Goal: Task Accomplishment & Management: Manage account settings

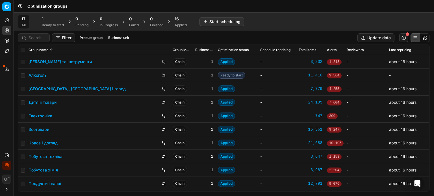
click at [49, 22] on div "1 Ready to start" at bounding box center [53, 21] width 22 height 11
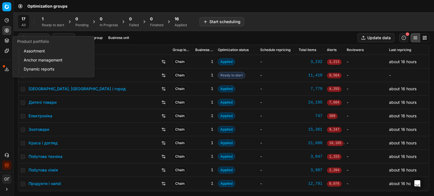
click at [8, 40] on icon at bounding box center [7, 40] width 4 height 2
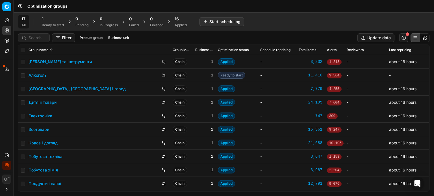
click at [181, 18] on div "16" at bounding box center [181, 19] width 12 height 6
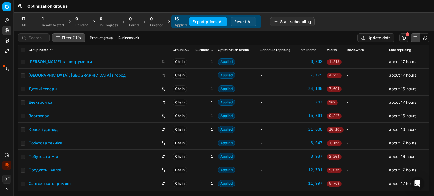
click at [37, 115] on link "Зоотовари" at bounding box center [39, 116] width 21 height 6
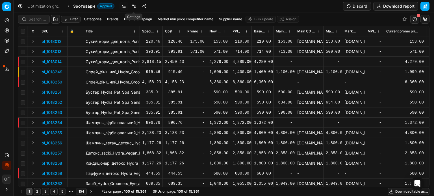
click at [130, 7] on link at bounding box center [133, 6] width 9 height 9
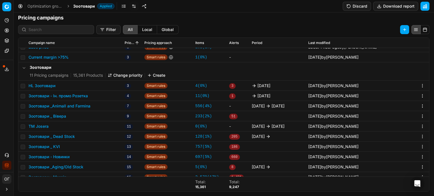
scroll to position [21, 0]
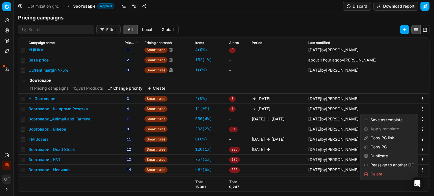
click at [416, 109] on html "Pricing platform Analytics Pricing Product portfolio Templates Export service 1…" at bounding box center [217, 98] width 434 height 196
click at [388, 155] on div "Duplicate" at bounding box center [388, 156] width 55 height 9
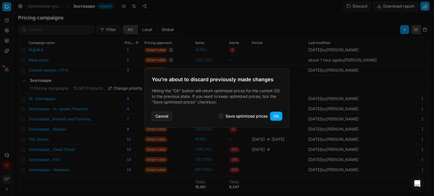
click at [224, 117] on label "Save optimized prices" at bounding box center [243, 116] width 49 height 5
click at [223, 117] on input "Save optimized prices" at bounding box center [221, 116] width 5 height 5
checkbox input "true"
click at [276, 115] on button "Ok" at bounding box center [276, 116] width 12 height 9
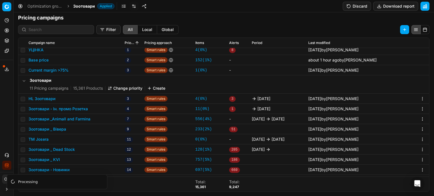
scroll to position [87, 0]
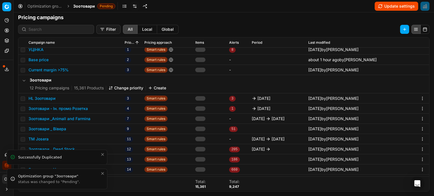
click at [101, 174] on icon "Close toast" at bounding box center [102, 173] width 5 height 5
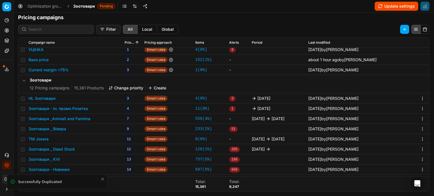
click at [103, 179] on icon "Close toast" at bounding box center [102, 179] width 5 height 5
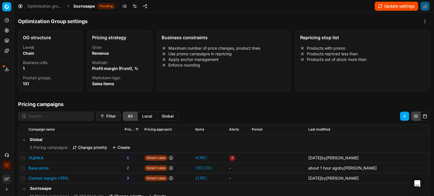
click at [393, 5] on button "Update settings" at bounding box center [397, 6] width 44 height 9
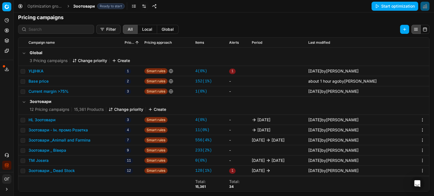
scroll to position [56, 0]
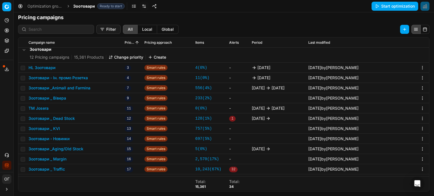
click at [75, 79] on button "Зоотовари - Ін. промо Розетка" at bounding box center [58, 78] width 59 height 6
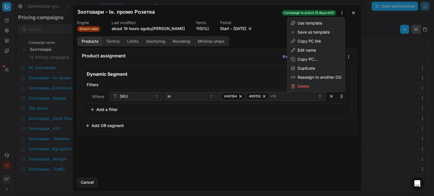
click at [341, 12] on div "We are saving PC settings. Please wait, it should take a few minutes Зоотовари …" at bounding box center [217, 98] width 434 height 196
click at [312, 69] on div "Duplicate" at bounding box center [315, 68] width 55 height 9
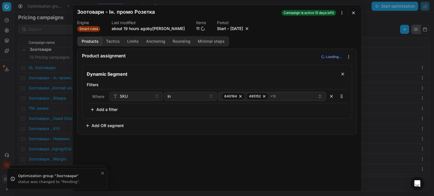
click at [356, 12] on button "button" at bounding box center [353, 12] width 7 height 7
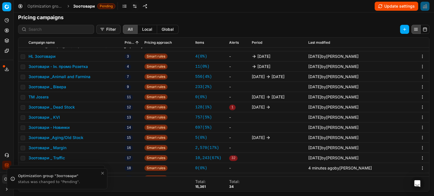
scroll to position [74, 0]
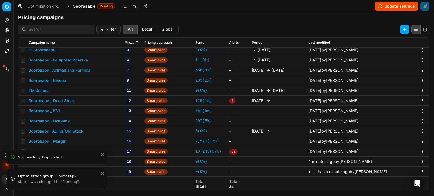
click at [104, 173] on icon "Close toast" at bounding box center [102, 173] width 5 height 5
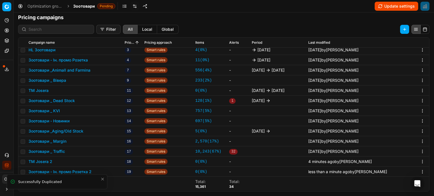
click at [104, 179] on icon "Close toast" at bounding box center [102, 179] width 5 height 5
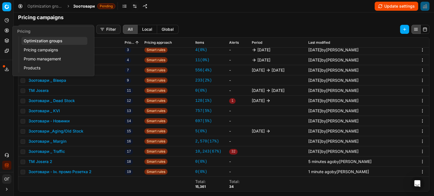
click at [5, 31] on icon at bounding box center [7, 30] width 5 height 5
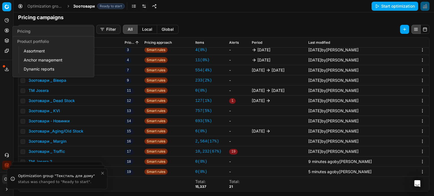
click at [5, 41] on icon at bounding box center [7, 41] width 4 height 1
click at [30, 51] on link "Assortment" at bounding box center [54, 51] width 66 height 8
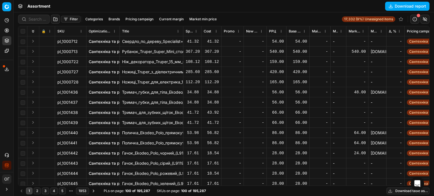
click at [71, 19] on button "Filter" at bounding box center [70, 19] width 19 height 7
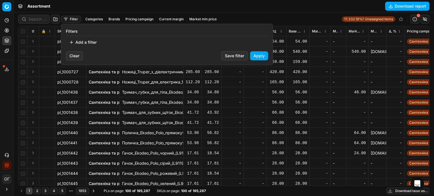
click at [89, 42] on button "Add a filter" at bounding box center [83, 42] width 34 height 9
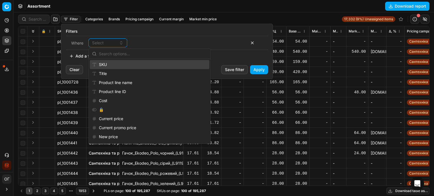
click at [110, 65] on div "SKU" at bounding box center [149, 64] width 119 height 9
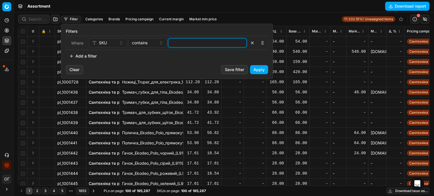
click at [207, 42] on input at bounding box center [207, 43] width 73 height 8
paste input "502704,502705,502706,461300"
type input "502704,502705,502706,461300"
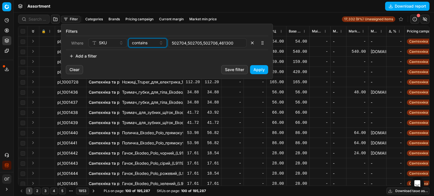
click at [153, 42] on div "contains" at bounding box center [144, 43] width 25 height 6
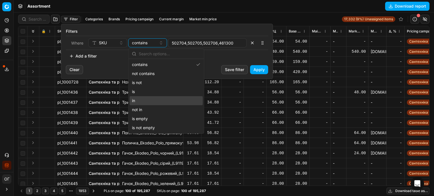
drag, startPoint x: 148, startPoint y: 99, endPoint x: 236, endPoint y: 84, distance: 89.2
click at [148, 99] on div "in" at bounding box center [166, 100] width 73 height 9
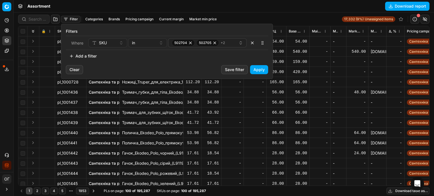
click at [260, 69] on button "Apply" at bounding box center [259, 69] width 18 height 9
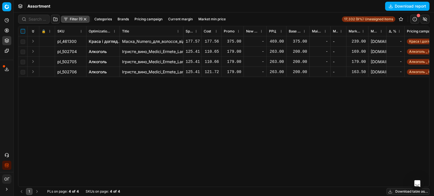
click at [23, 31] on input "checkbox" at bounding box center [23, 31] width 5 height 5
checkbox input "true"
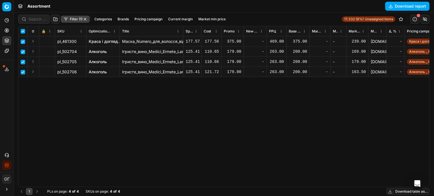
checkbox input "true"
click at [247, 19] on html "Pricing platform Analytics Pricing Product portfolio Templates Export service 1…" at bounding box center [217, 98] width 434 height 196
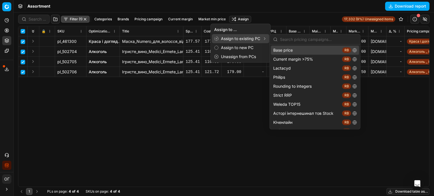
click at [282, 51] on div "Base price RB" at bounding box center [315, 50] width 88 height 9
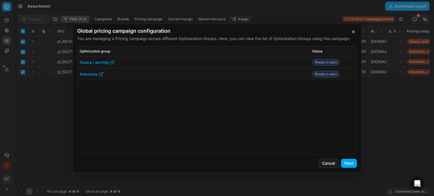
click at [350, 164] on button "Next" at bounding box center [349, 163] width 16 height 9
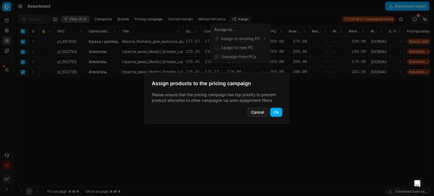
click at [282, 112] on button "Ok" at bounding box center [276, 112] width 12 height 9
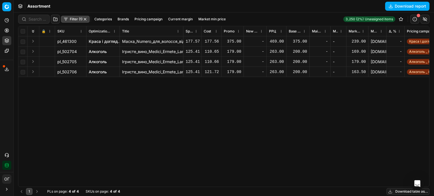
click at [8, 31] on circle at bounding box center [7, 31] width 4 height 4
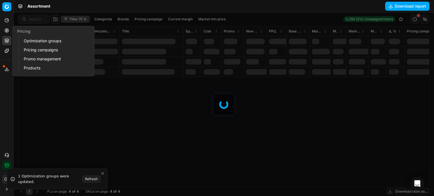
click at [29, 43] on link "Optimization groups" at bounding box center [54, 41] width 66 height 8
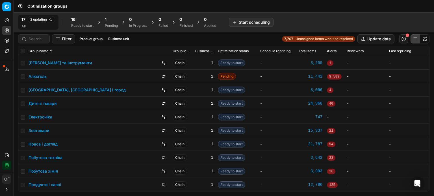
click at [112, 24] on div "Pending" at bounding box center [111, 25] width 13 height 5
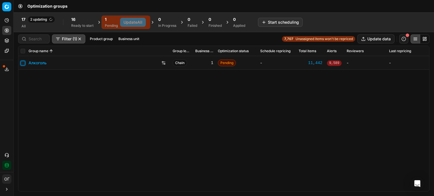
click at [23, 64] on input "checkbox" at bounding box center [23, 63] width 5 height 5
checkbox input "true"
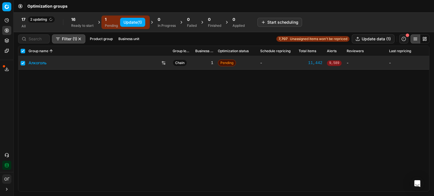
click at [133, 24] on button "Update (1)" at bounding box center [132, 22] width 25 height 9
checkbox input "false"
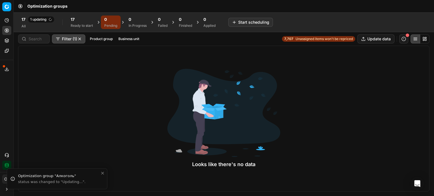
click at [133, 24] on div "In Progress" at bounding box center [138, 25] width 18 height 5
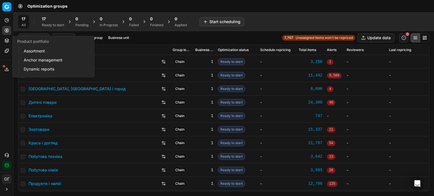
click at [5, 38] on icon at bounding box center [7, 40] width 5 height 5
click at [31, 48] on link "Assortment" at bounding box center [54, 51] width 66 height 8
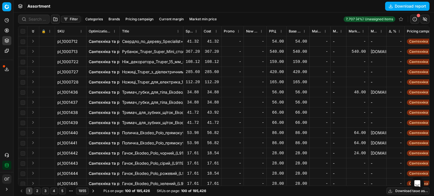
click at [73, 18] on button "Filter" at bounding box center [70, 19] width 19 height 7
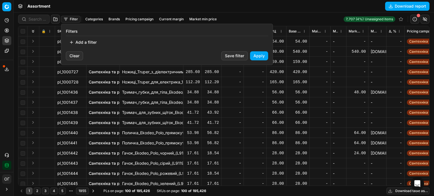
click at [86, 45] on button "Add a filter" at bounding box center [83, 42] width 34 height 9
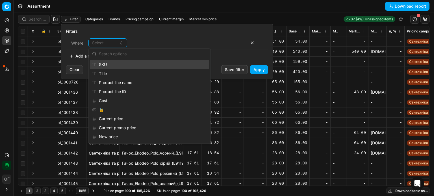
click at [106, 62] on div "SKU" at bounding box center [149, 64] width 119 height 9
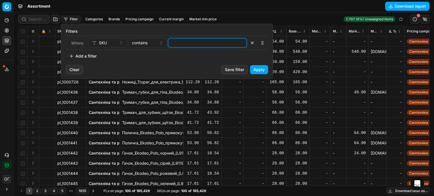
click at [184, 42] on input at bounding box center [207, 43] width 73 height 8
paste input "502704,502705,502706,461300"
type input "502704,502705,502706,461300"
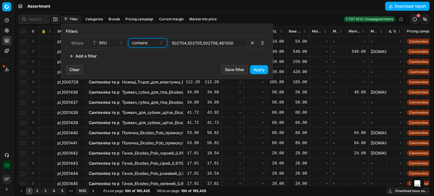
click at [141, 43] on span "contains" at bounding box center [140, 43] width 16 height 6
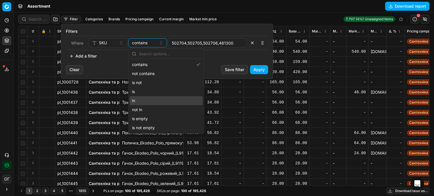
click at [151, 97] on div "in" at bounding box center [166, 100] width 73 height 9
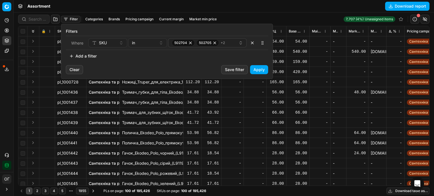
click at [265, 71] on button "Apply" at bounding box center [259, 69] width 18 height 9
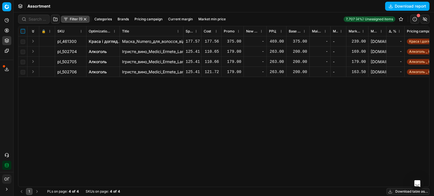
click at [21, 31] on input "checkbox" at bounding box center [23, 31] width 5 height 5
checkbox input "true"
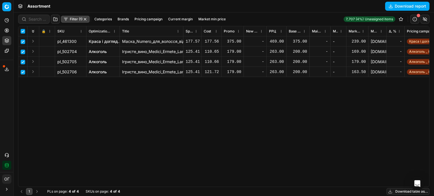
checkbox input "true"
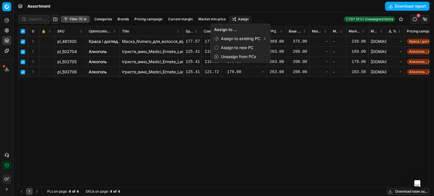
click at [244, 17] on html "Pricing platform Analytics Pricing Product portfolio Templates Export service 1…" at bounding box center [217, 98] width 434 height 196
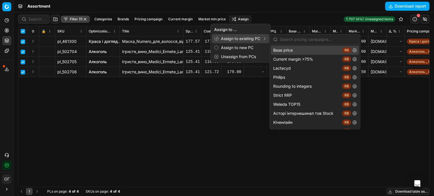
click at [295, 50] on div "Base price RB" at bounding box center [315, 50] width 88 height 9
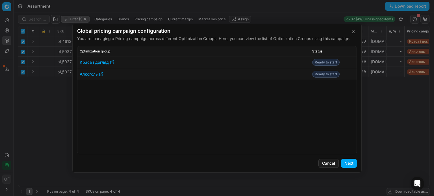
click at [349, 162] on button "Next" at bounding box center [349, 163] width 16 height 9
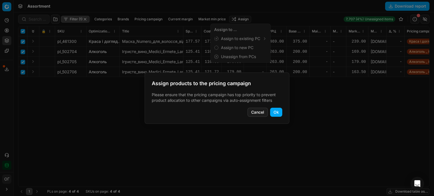
click at [275, 112] on button "Ok" at bounding box center [276, 112] width 12 height 9
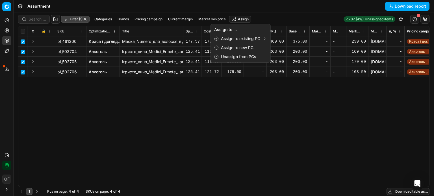
checkbox input "false"
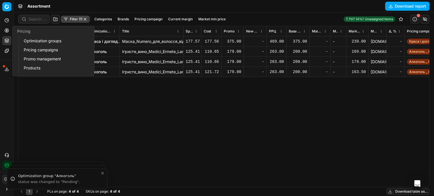
click at [4, 30] on button "Pricing" at bounding box center [6, 30] width 9 height 9
click at [29, 38] on link "Optimization groups" at bounding box center [54, 41] width 66 height 8
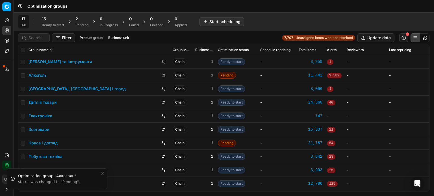
click at [79, 23] on div "Pending" at bounding box center [81, 25] width 13 height 5
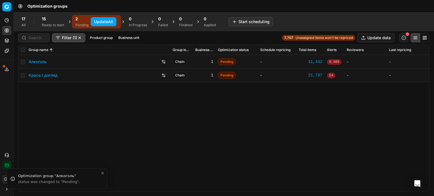
click at [100, 21] on button "Update All" at bounding box center [104, 21] width 26 height 9
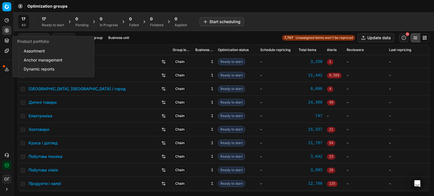
click at [6, 42] on icon at bounding box center [7, 40] width 5 height 5
click at [36, 53] on link "Assortment" at bounding box center [54, 51] width 66 height 8
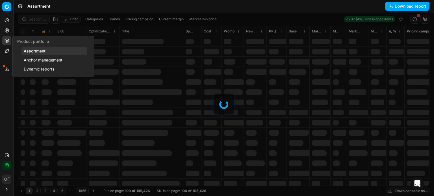
click at [37, 52] on link "Assortment" at bounding box center [54, 51] width 66 height 8
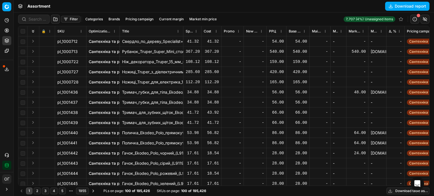
click at [74, 18] on button "Filter" at bounding box center [70, 19] width 19 height 7
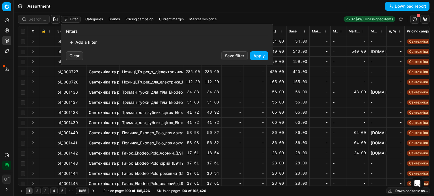
click at [89, 44] on button "Add a filter" at bounding box center [83, 42] width 34 height 9
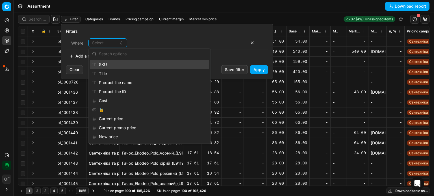
drag, startPoint x: 108, startPoint y: 64, endPoint x: 127, endPoint y: 58, distance: 20.4
click at [108, 64] on div "SKU" at bounding box center [149, 64] width 119 height 9
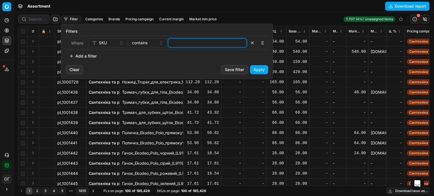
click at [192, 39] on input at bounding box center [207, 43] width 73 height 8
paste input "1303127,421091,421092"
type input "1303127,421091,421092"
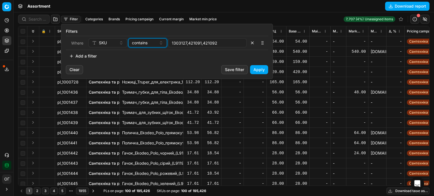
click at [139, 43] on span "contains" at bounding box center [140, 43] width 16 height 6
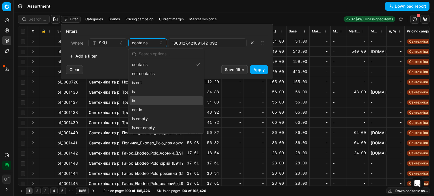
drag, startPoint x: 151, startPoint y: 99, endPoint x: 208, endPoint y: 85, distance: 59.0
click at [151, 98] on div "in" at bounding box center [166, 100] width 73 height 9
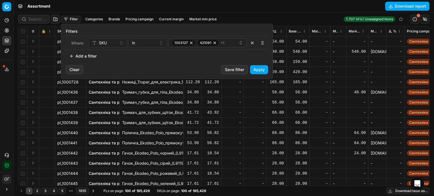
click at [261, 69] on button "Apply" at bounding box center [259, 69] width 18 height 9
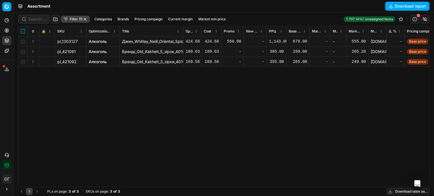
click at [23, 31] on input "checkbox" at bounding box center [23, 31] width 5 height 5
checkbox input "true"
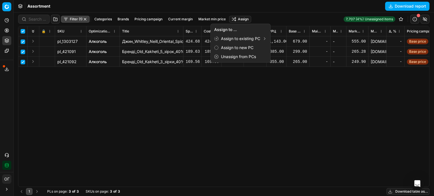
click at [242, 20] on html "Pricing platform Analytics Pricing Product portfolio Templates Export service 1…" at bounding box center [217, 98] width 434 height 196
click at [235, 58] on div "Unassign from PCs" at bounding box center [240, 56] width 57 height 9
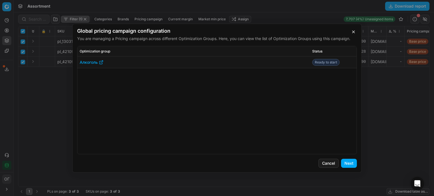
click at [350, 163] on button "Next" at bounding box center [349, 163] width 16 height 9
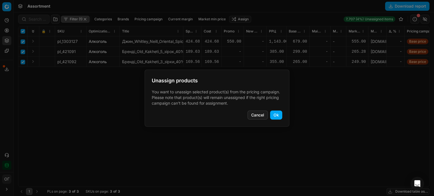
click at [275, 117] on button "Ok" at bounding box center [276, 115] width 12 height 9
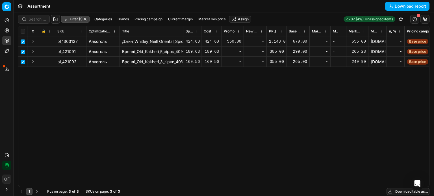
checkbox input "false"
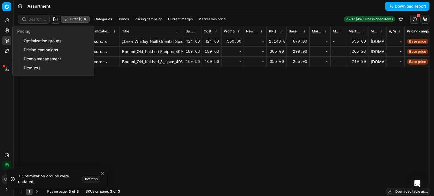
click at [4, 32] on button "Pricing" at bounding box center [6, 30] width 9 height 9
click at [32, 39] on link "Optimization groups" at bounding box center [54, 41] width 66 height 8
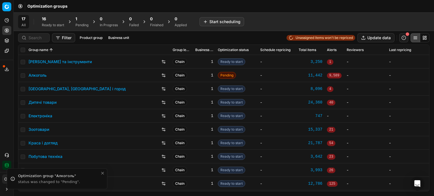
click at [79, 25] on div "Pending" at bounding box center [81, 25] width 13 height 5
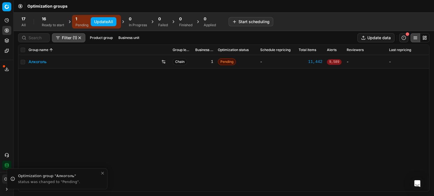
click at [94, 20] on button "Update All" at bounding box center [104, 21] width 26 height 9
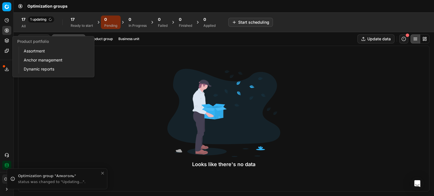
click at [7, 42] on icon at bounding box center [7, 42] width 4 height 1
click at [31, 52] on link "Assortment" at bounding box center [54, 51] width 66 height 8
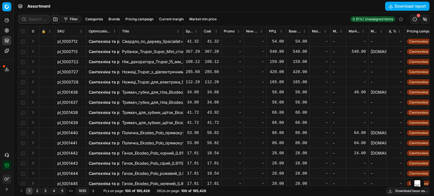
click at [109, 20] on button "Brands" at bounding box center [114, 19] width 16 height 7
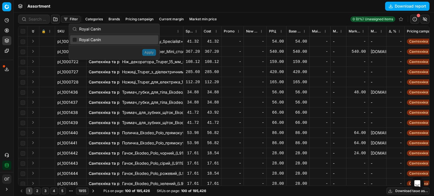
type input "Royal Canin"
click at [73, 39] on input "Suggestions" at bounding box center [74, 40] width 5 height 5
checkbox input "true"
click at [151, 53] on button "Apply" at bounding box center [149, 52] width 14 height 7
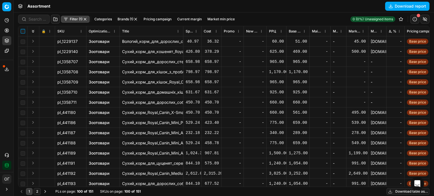
click at [23, 31] on input "checkbox" at bounding box center [23, 31] width 5 height 5
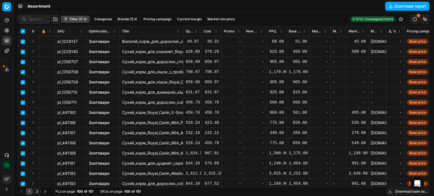
checkbox input "true"
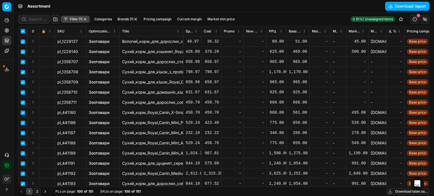
checkbox input "true"
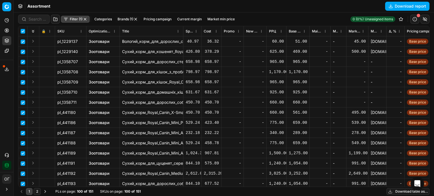
checkbox input "true"
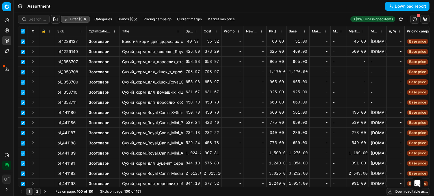
checkbox input "true"
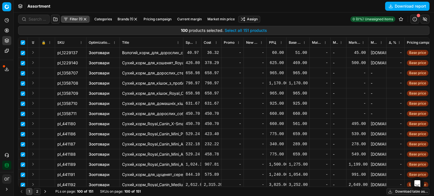
click at [252, 30] on button "Select all 151 products" at bounding box center [246, 31] width 42 height 6
click at [251, 19] on html "Pricing platform Analytics Pricing Product portfolio Templates Export service 1…" at bounding box center [217, 98] width 434 height 196
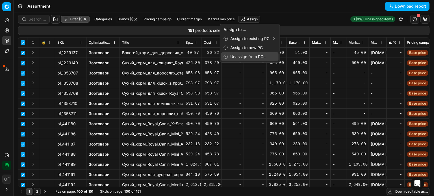
click at [259, 58] on div "Unassign from PCs" at bounding box center [249, 56] width 57 height 9
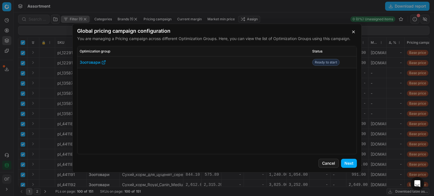
click at [349, 164] on button "Next" at bounding box center [349, 163] width 16 height 9
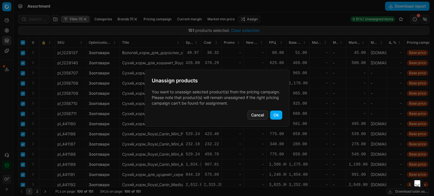
click at [275, 116] on button "Ok" at bounding box center [276, 115] width 12 height 9
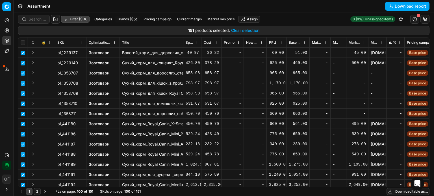
checkbox input "false"
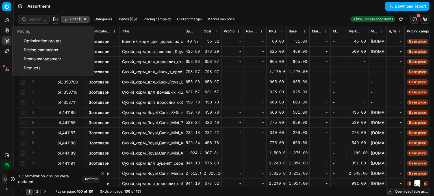
click at [7, 29] on icon at bounding box center [7, 30] width 5 height 5
drag, startPoint x: 34, startPoint y: 42, endPoint x: 73, endPoint y: 20, distance: 45.4
click at [34, 42] on link "Optimization groups" at bounding box center [54, 41] width 66 height 8
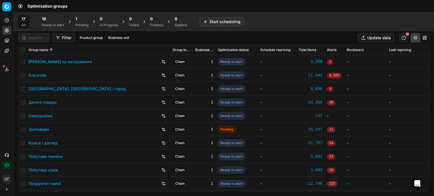
click at [51, 19] on div "16" at bounding box center [53, 19] width 22 height 6
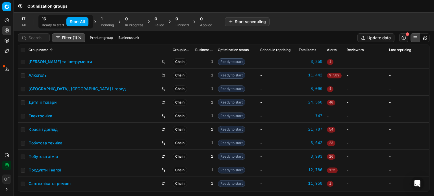
click at [70, 20] on button "Start All" at bounding box center [77, 21] width 22 height 9
click at [114, 21] on div "1" at bounding box center [110, 19] width 13 height 6
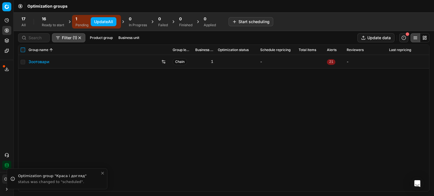
click at [21, 50] on input "checkbox" at bounding box center [23, 50] width 5 height 5
checkbox input "true"
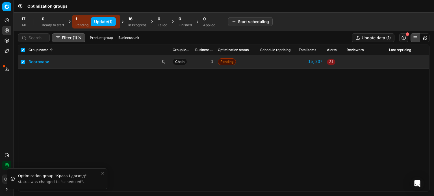
click at [107, 21] on button "Update (1)" at bounding box center [103, 21] width 25 height 9
checkbox input "false"
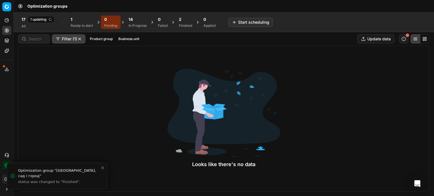
click at [81, 17] on div "1" at bounding box center [82, 20] width 22 height 6
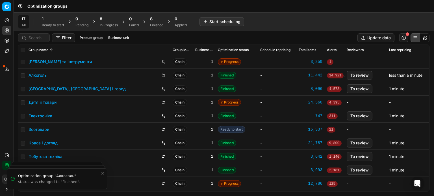
click at [58, 22] on div "1 Ready to start" at bounding box center [53, 21] width 22 height 11
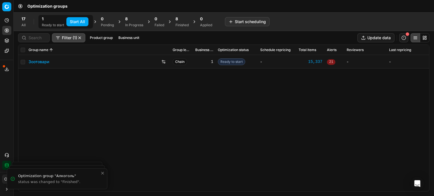
click at [79, 19] on button "Start All" at bounding box center [77, 21] width 22 height 9
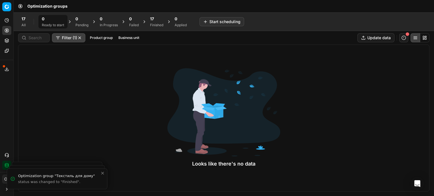
click at [153, 25] on div "Finished" at bounding box center [156, 25] width 13 height 5
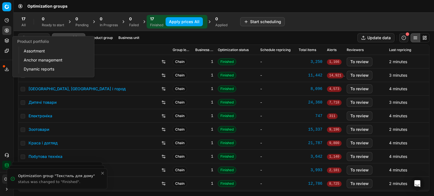
click at [5, 42] on icon at bounding box center [7, 40] width 5 height 5
click at [37, 51] on link "Assortment" at bounding box center [54, 51] width 66 height 8
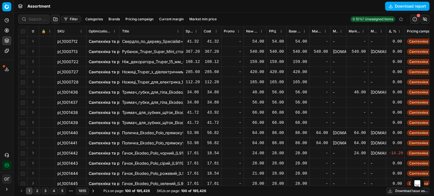
click at [392, 31] on span "Δ, %" at bounding box center [393, 31] width 8 height 5
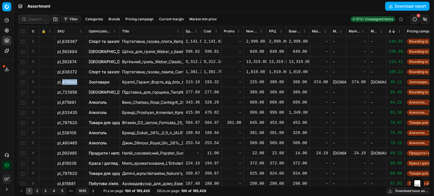
drag, startPoint x: 77, startPoint y: 83, endPoint x: 61, endPoint y: 83, distance: 15.5
click at [61, 83] on div "pl_476693" at bounding box center [70, 82] width 27 height 6
copy span "476693"
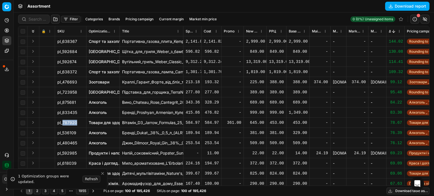
drag, startPoint x: 77, startPoint y: 123, endPoint x: 63, endPoint y: 123, distance: 13.3
click at [63, 123] on span "pl_787920" at bounding box center [67, 123] width 20 height 6
copy span "787920"
click at [390, 32] on span "Δ, %" at bounding box center [390, 31] width 2 height 5
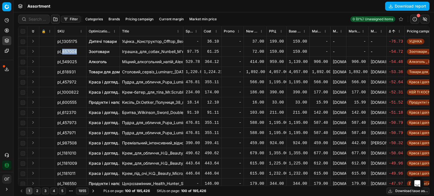
drag, startPoint x: 77, startPoint y: 51, endPoint x: 62, endPoint y: 51, distance: 14.7
click at [62, 51] on div "pl_657004" at bounding box center [70, 52] width 27 height 6
copy span "657004"
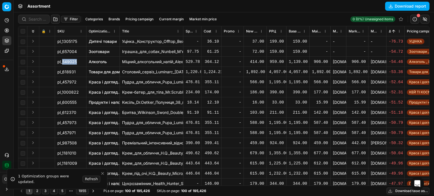
drag, startPoint x: 77, startPoint y: 62, endPoint x: 62, endPoint y: 62, distance: 15.0
click at [62, 62] on div "pl_549025" at bounding box center [70, 62] width 27 height 6
copy span "549025"
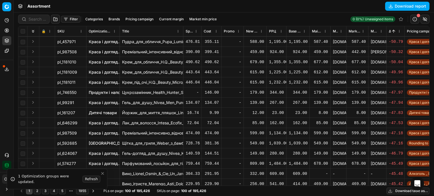
scroll to position [113, 0]
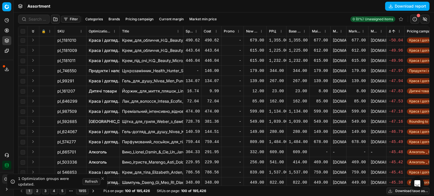
click at [104, 178] on icon "Close toast" at bounding box center [102, 179] width 5 height 5
click at [426, 20] on button "button" at bounding box center [424, 19] width 9 height 9
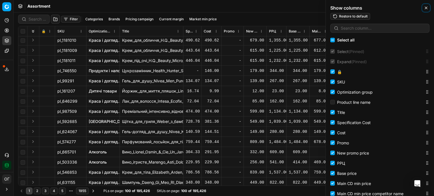
click at [425, 8] on icon "button" at bounding box center [426, 8] width 5 height 5
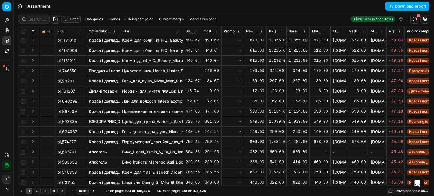
click at [414, 18] on button "button" at bounding box center [414, 19] width 9 height 9
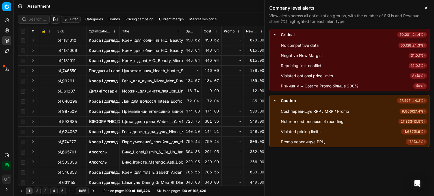
click at [410, 111] on span "9,866 ( 27.4% )" at bounding box center [412, 112] width 27 height 6
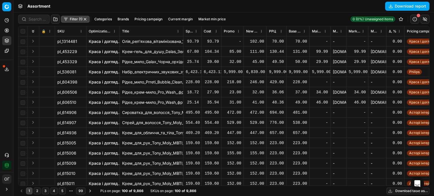
click at [416, 19] on button "button" at bounding box center [414, 19] width 9 height 9
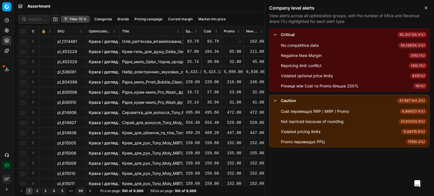
click at [418, 143] on span "178 ( 0.2% )" at bounding box center [416, 142] width 21 height 6
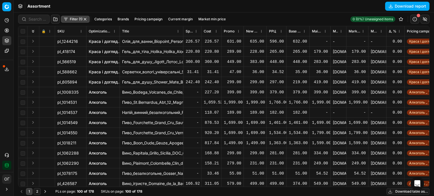
click at [6, 29] on icon at bounding box center [7, 30] width 5 height 5
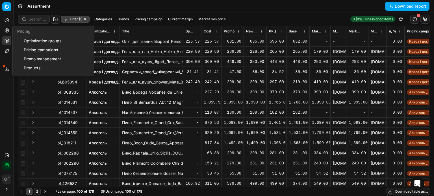
click at [37, 40] on link "Optimization groups" at bounding box center [54, 41] width 66 height 8
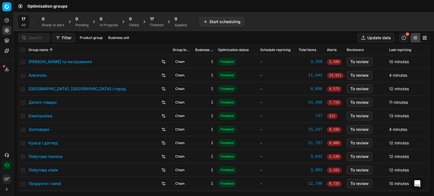
click at [155, 24] on div "Finished" at bounding box center [156, 25] width 13 height 5
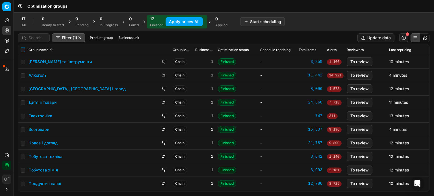
click at [22, 49] on input "checkbox" at bounding box center [23, 50] width 5 height 5
checkbox input "true"
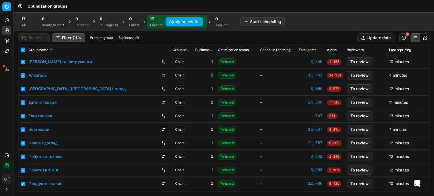
checkbox input "true"
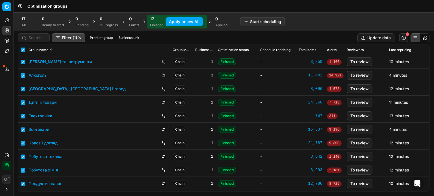
checkbox input "true"
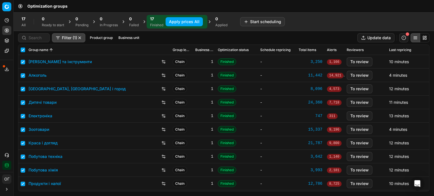
checkbox input "true"
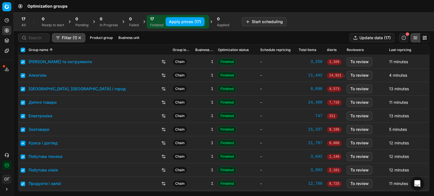
click at [22, 143] on input "checkbox" at bounding box center [23, 143] width 5 height 5
checkbox input "false"
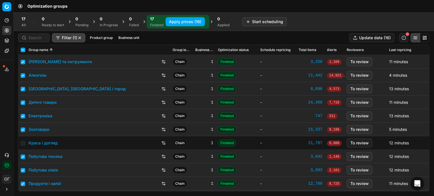
click at [176, 19] on button "Apply prices (16)" at bounding box center [185, 21] width 39 height 9
checkbox input "false"
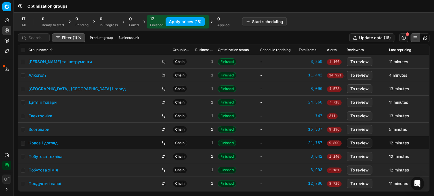
checkbox input "false"
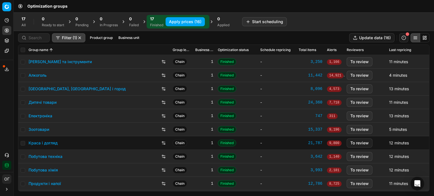
checkbox input "false"
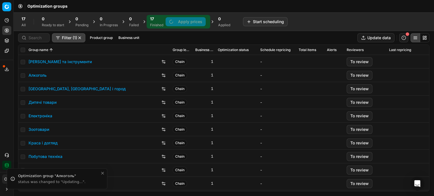
click at [51, 144] on link "Краса і догляд" at bounding box center [43, 143] width 29 height 6
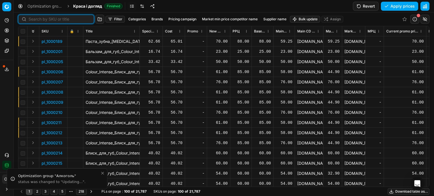
click at [33, 20] on input at bounding box center [60, 19] width 62 height 6
paste input "511711"
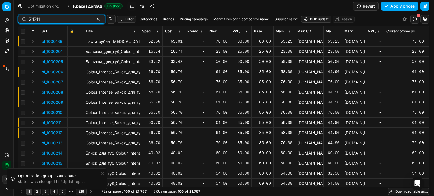
type input "511711"
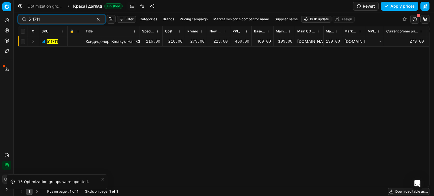
click at [219, 41] on div "223.00" at bounding box center [218, 42] width 18 height 6
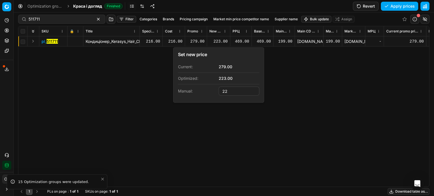
type input "2"
type input "279.00"
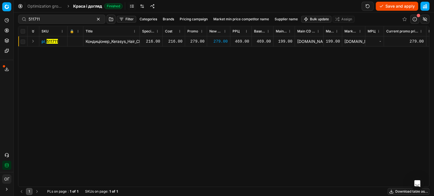
click at [398, 4] on button "Save and apply" at bounding box center [397, 6] width 42 height 9
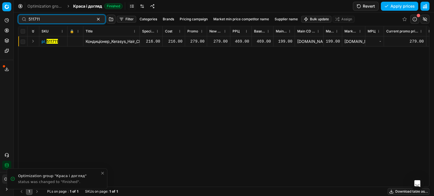
click at [15, 23] on div "Pricing platform Analytics Pricing Product portfolio Templates Export service 1…" at bounding box center [217, 98] width 434 height 196
paste input "07"
type input "511707"
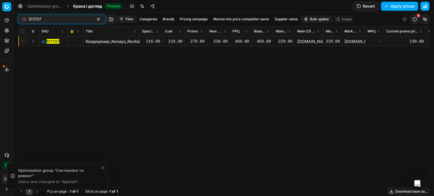
click at [220, 40] on div "230.00" at bounding box center [218, 42] width 18 height 6
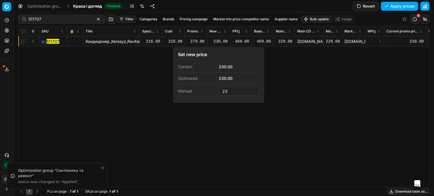
type input "2"
type input "279.00"
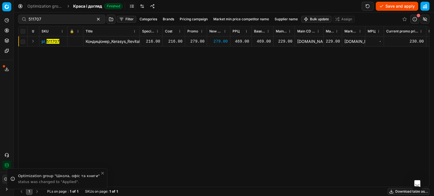
click at [384, 7] on button "Save and apply" at bounding box center [397, 6] width 42 height 9
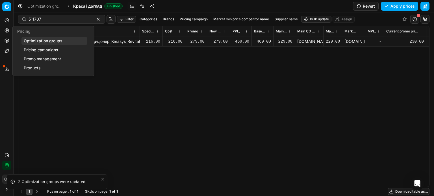
click at [9, 30] on button "Pricing" at bounding box center [6, 30] width 9 height 9
click at [31, 40] on link "Optimization groups" at bounding box center [54, 41] width 66 height 8
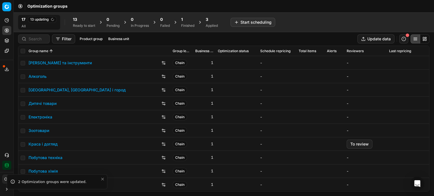
click at [188, 25] on div "Finished" at bounding box center [187, 25] width 13 height 5
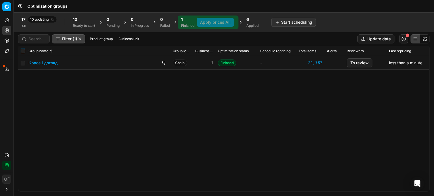
click at [23, 49] on input "checkbox" at bounding box center [23, 51] width 5 height 5
checkbox input "true"
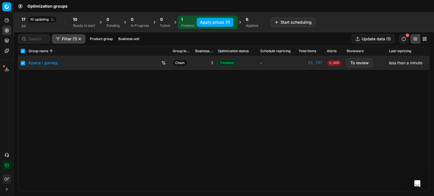
click at [214, 22] on button "Apply prices (1)" at bounding box center [215, 22] width 37 height 9
checkbox input "false"
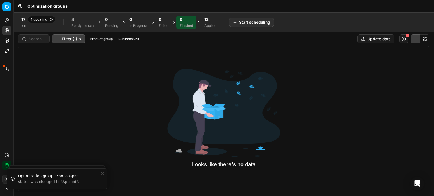
click at [5, 40] on icon at bounding box center [7, 40] width 4 height 2
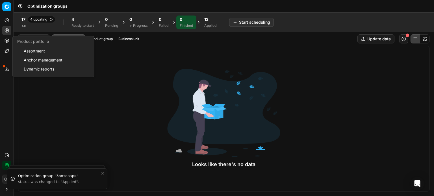
click at [32, 51] on link "Assortment" at bounding box center [54, 51] width 66 height 8
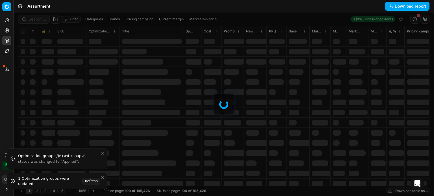
click at [101, 177] on icon "Close toast" at bounding box center [102, 178] width 5 height 5
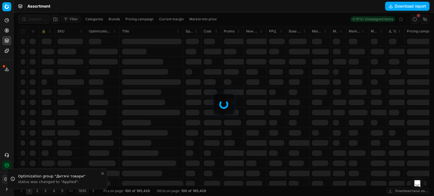
click at [103, 174] on icon "Close toast" at bounding box center [102, 173] width 5 height 5
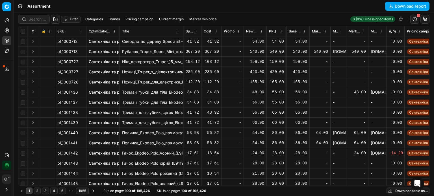
click at [70, 14] on div "Filter Categories Brands Pricing campaign Current margin Market min price 0 (0%…" at bounding box center [223, 19] width 411 height 14
click at [72, 19] on button "Filter" at bounding box center [70, 19] width 19 height 7
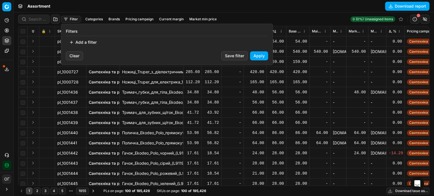
click at [89, 45] on button "Add a filter" at bounding box center [83, 42] width 34 height 9
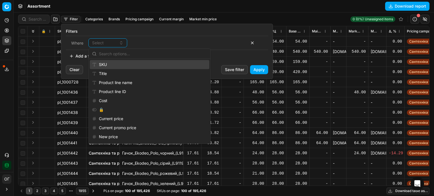
click at [113, 63] on div "SKU" at bounding box center [149, 64] width 119 height 9
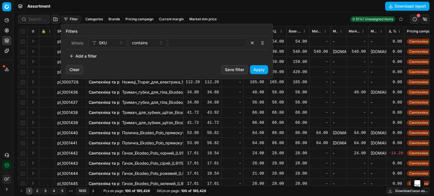
click at [192, 37] on div "Where SKU contains" at bounding box center [167, 43] width 202 height 14
click at [192, 42] on input at bounding box center [207, 43] width 73 height 8
paste input "502704,502705,502706"
type input "502704,502705,502706"
click at [144, 44] on span "contains" at bounding box center [140, 43] width 16 height 6
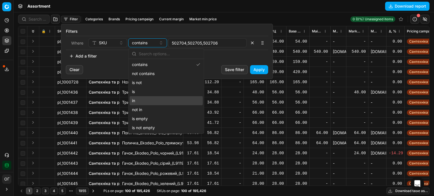
click at [151, 101] on div "in" at bounding box center [166, 100] width 73 height 9
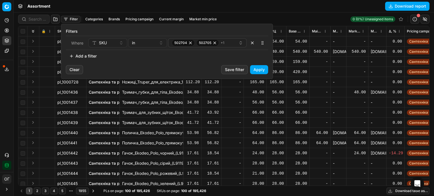
click at [263, 69] on button "Apply" at bounding box center [259, 69] width 18 height 9
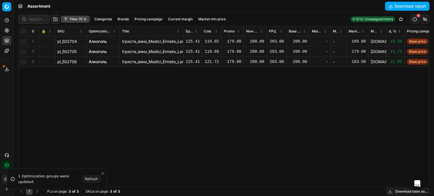
click at [100, 39] on link "Алкоголь" at bounding box center [98, 42] width 18 height 6
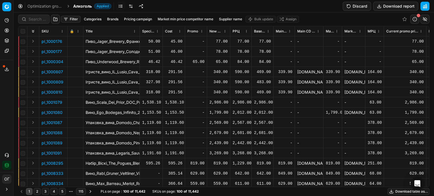
click at [70, 18] on button "Filter" at bounding box center [70, 19] width 19 height 7
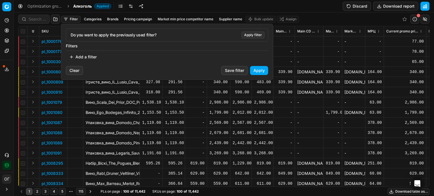
click at [41, 20] on html "Pricing platform Analytics Pricing Product portfolio Templates Export service 1…" at bounding box center [217, 98] width 434 height 196
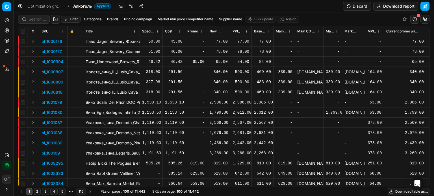
click at [73, 17] on button "Filter" at bounding box center [70, 19] width 19 height 7
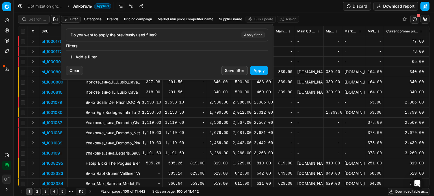
click at [86, 57] on button "Add a filter" at bounding box center [83, 57] width 34 height 9
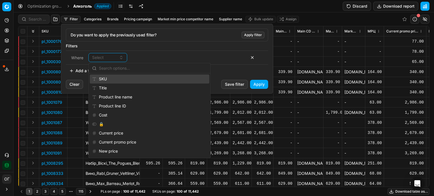
click at [110, 80] on div "SKU" at bounding box center [149, 79] width 119 height 9
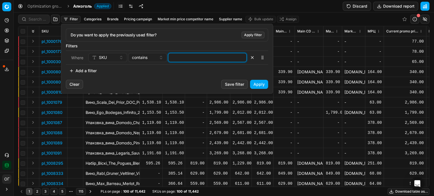
click at [189, 57] on input at bounding box center [207, 57] width 73 height 8
paste input "502704,502705,502706"
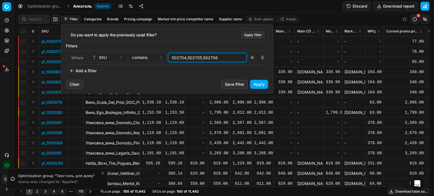
type input "502704,502705,502706"
click at [149, 58] on div "contains" at bounding box center [144, 58] width 25 height 6
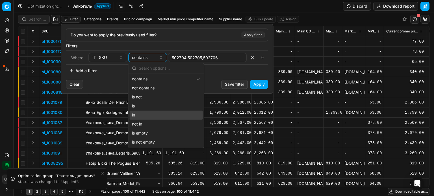
click at [151, 114] on div "in" at bounding box center [166, 115] width 73 height 9
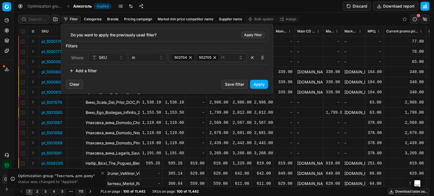
click at [258, 86] on button "Apply" at bounding box center [259, 84] width 18 height 9
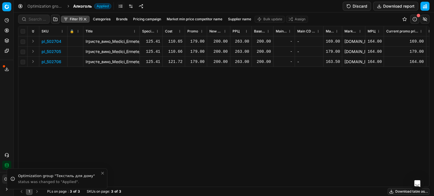
drag, startPoint x: 217, startPoint y: 40, endPoint x: 225, endPoint y: 31, distance: 12.6
click at [222, 35] on div "SKU 🔒 Title Specification Cost Cost Promo New promo price РРЦ Base price Main C…" at bounding box center [223, 106] width 411 height 161
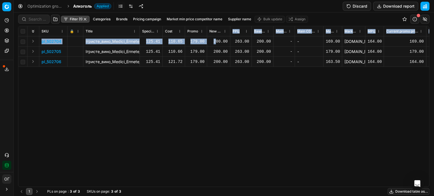
click at [356, 5] on button "Discard" at bounding box center [357, 6] width 28 height 9
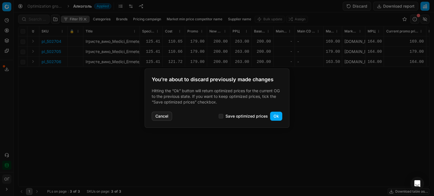
drag, startPoint x: 219, startPoint y: 116, endPoint x: 223, endPoint y: 116, distance: 4.5
click at [219, 116] on div "Cancel Save optimized prices Ok" at bounding box center [217, 115] width 131 height 11
click at [223, 116] on input "Save optimized prices" at bounding box center [221, 116] width 5 height 5
checkbox input "true"
click at [276, 115] on button "Ok" at bounding box center [276, 116] width 12 height 9
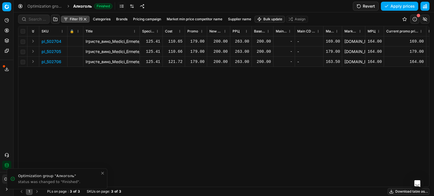
click at [219, 41] on div "200.00" at bounding box center [218, 42] width 18 height 6
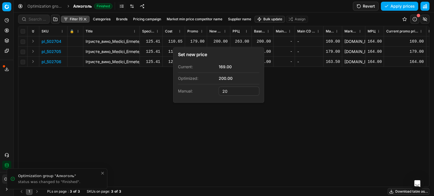
type input "2"
type input "199.00"
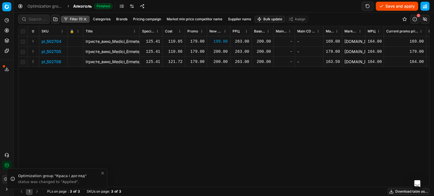
click at [224, 50] on div "200.00" at bounding box center [218, 52] width 18 height 6
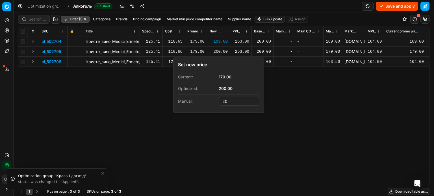
type input "2"
type input "199.00"
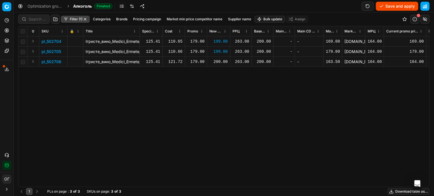
click at [221, 60] on div "200.00" at bounding box center [218, 62] width 18 height 6
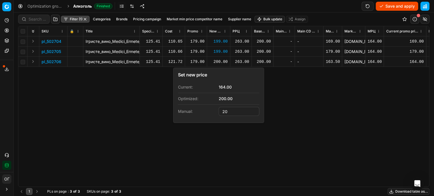
type input "2"
type input "199.00"
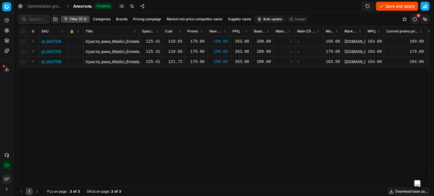
click at [391, 7] on button "Save and apply" at bounding box center [397, 6] width 42 height 9
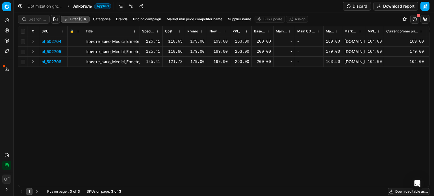
click at [7, 31] on icon at bounding box center [7, 30] width 5 height 5
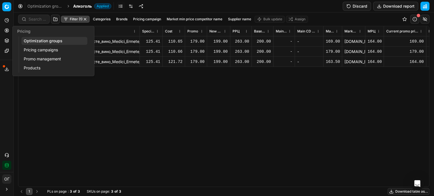
click at [40, 41] on link "Optimization groups" at bounding box center [54, 41] width 66 height 8
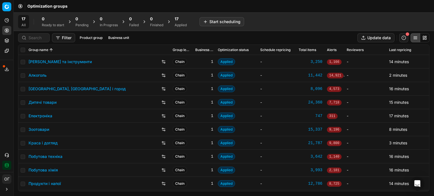
click at [181, 22] on div "17 Applied" at bounding box center [181, 21] width 12 height 11
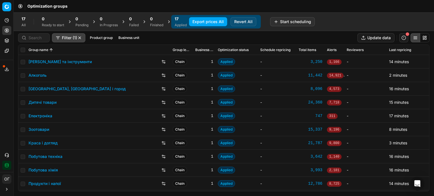
click at [206, 21] on button "Export prices All" at bounding box center [208, 21] width 38 height 9
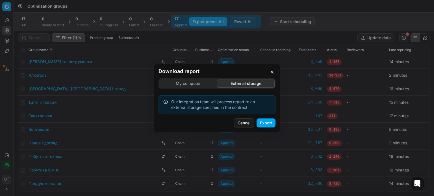
click at [242, 58] on div "Download report My computer External storage Our integration team will process …" at bounding box center [217, 98] width 434 height 196
click at [269, 124] on button "Export" at bounding box center [265, 123] width 19 height 9
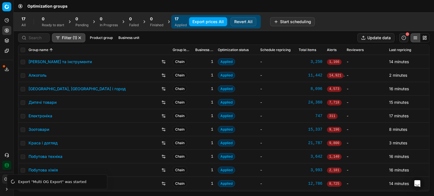
click at [8, 40] on icon at bounding box center [7, 40] width 5 height 5
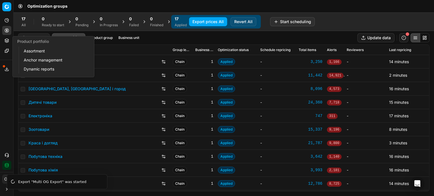
click at [39, 53] on link "Assortment" at bounding box center [54, 51] width 66 height 8
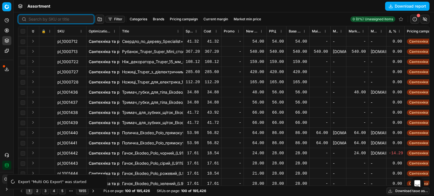
click at [32, 19] on input at bounding box center [60, 19] width 62 height 6
paste input "666659"
type input "666659"
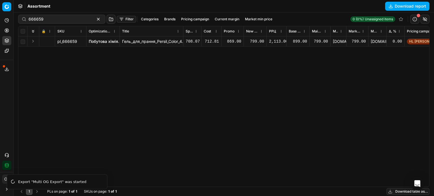
click at [6, 70] on icon at bounding box center [7, 69] width 5 height 5
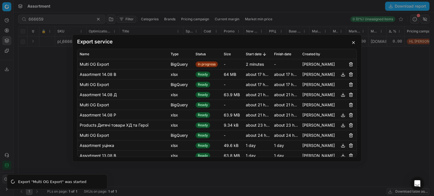
click at [354, 43] on button "button" at bounding box center [353, 42] width 7 height 7
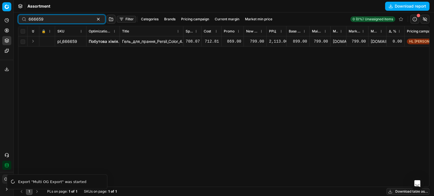
drag, startPoint x: 46, startPoint y: 18, endPoint x: 53, endPoint y: 56, distance: 38.5
click at [26, 21] on div "666659" at bounding box center [61, 19] width 87 height 9
click at [5, 67] on span at bounding box center [4, 66] width 2 height 2
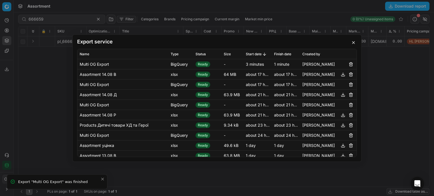
click at [355, 43] on button "button" at bounding box center [353, 42] width 7 height 7
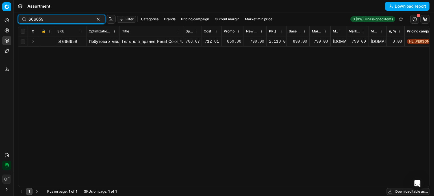
click at [95, 19] on button "button" at bounding box center [98, 19] width 7 height 7
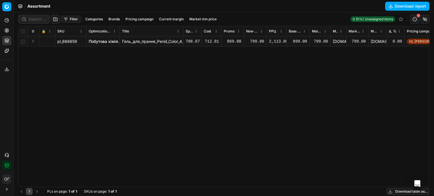
click at [90, 5] on div "Assortment Download report" at bounding box center [224, 6] width 420 height 12
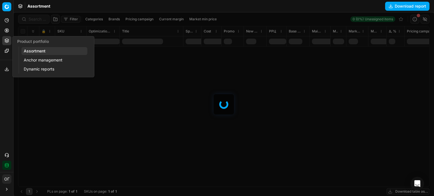
click at [31, 51] on link "Assortment" at bounding box center [54, 51] width 66 height 8
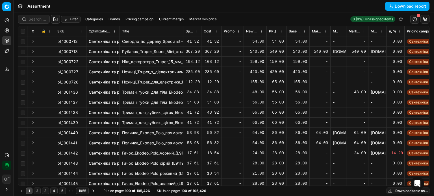
click at [401, 190] on button "Download table as..." at bounding box center [407, 191] width 43 height 7
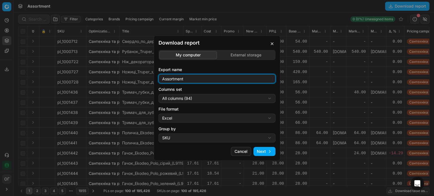
click at [210, 77] on input "Assortment" at bounding box center [217, 79] width 112 height 8
type input "Assortment 15.08 Р"
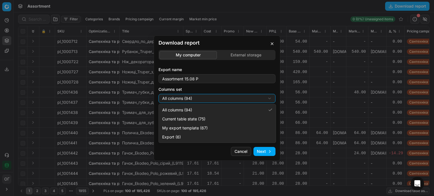
click at [223, 99] on div "Download report My computer External storage Export name Assortment 15.08 Р Col…" at bounding box center [217, 98] width 434 height 196
select select "table"
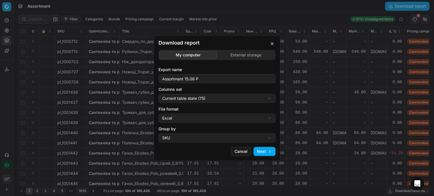
click at [261, 150] on button "Next" at bounding box center [264, 151] width 22 height 9
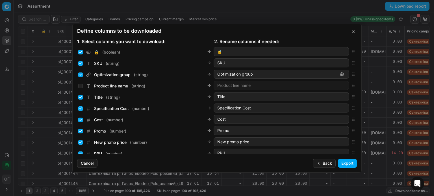
click at [344, 162] on button "Export" at bounding box center [347, 163] width 19 height 9
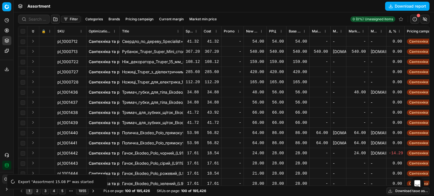
click at [70, 17] on button "Filter" at bounding box center [70, 19] width 19 height 7
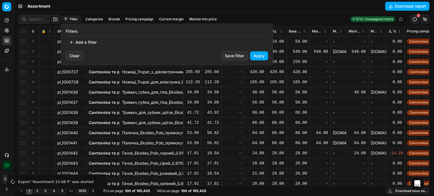
click at [92, 41] on button "Add a filter" at bounding box center [83, 42] width 34 height 9
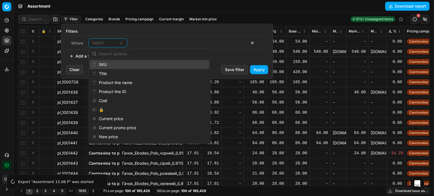
click at [122, 65] on div "SKU" at bounding box center [149, 64] width 119 height 9
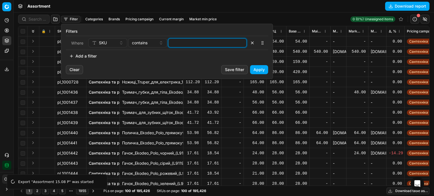
click at [200, 43] on input at bounding box center [207, 43] width 73 height 8
click at [262, 70] on button "Apply" at bounding box center [259, 69] width 18 height 9
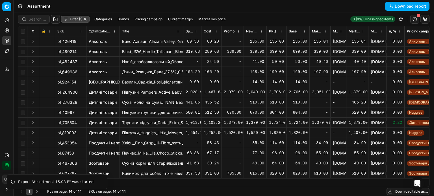
click at [398, 190] on button "Download table as..." at bounding box center [407, 191] width 43 height 7
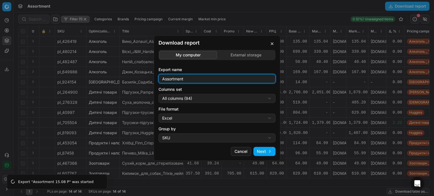
click at [204, 77] on input "Assortment" at bounding box center [217, 79] width 112 height 8
type input "Assortment мін. ціна"
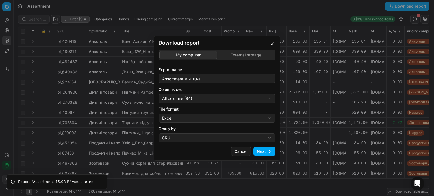
click at [229, 101] on div "Download report My computer External storage Export name Assortment мін. ціна C…" at bounding box center [217, 98] width 434 height 196
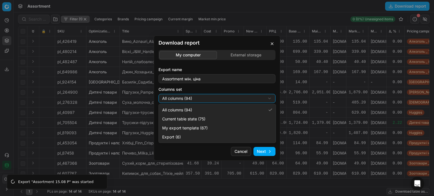
select select "table"
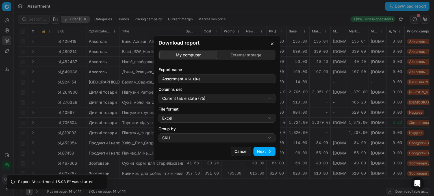
click at [267, 149] on button "Next" at bounding box center [264, 151] width 22 height 9
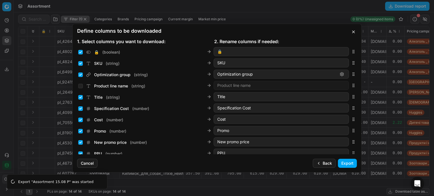
click at [348, 164] on button "Export" at bounding box center [347, 163] width 19 height 9
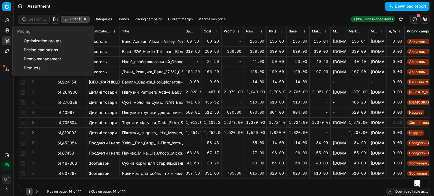
drag, startPoint x: 26, startPoint y: 42, endPoint x: 158, endPoint y: 46, distance: 132.3
click at [26, 42] on link "Optimization groups" at bounding box center [54, 41] width 66 height 8
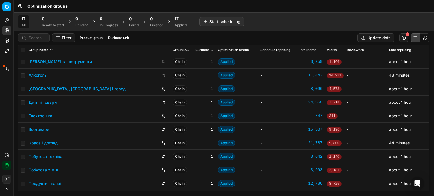
click at [181, 23] on div "Applied" at bounding box center [181, 25] width 12 height 5
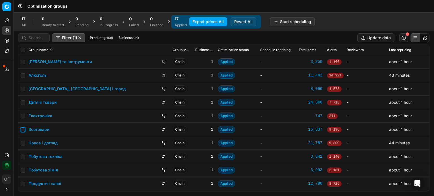
click at [24, 128] on input "checkbox" at bounding box center [23, 130] width 5 height 5
checkbox input "true"
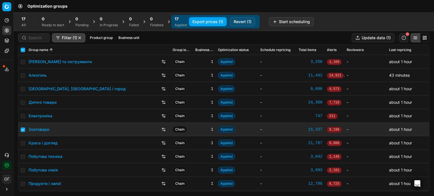
click at [241, 21] on button "Revert (1)" at bounding box center [242, 21] width 25 height 9
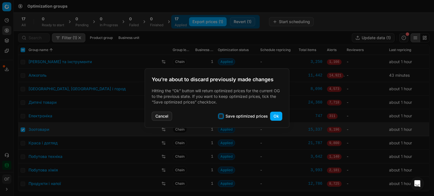
click at [223, 115] on input "Save optimized prices" at bounding box center [221, 116] width 5 height 5
checkbox input "true"
click at [277, 117] on button "Ok" at bounding box center [276, 116] width 12 height 9
checkbox input "false"
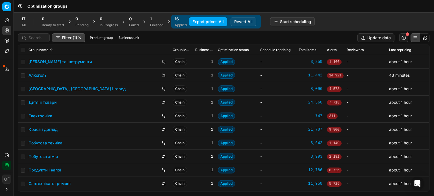
click at [153, 21] on div "1" at bounding box center [156, 19] width 13 height 6
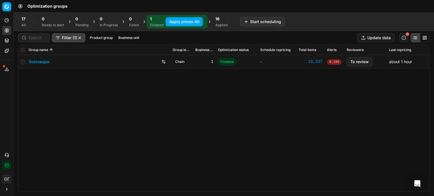
click at [33, 63] on link "Зоотовари" at bounding box center [39, 62] width 21 height 6
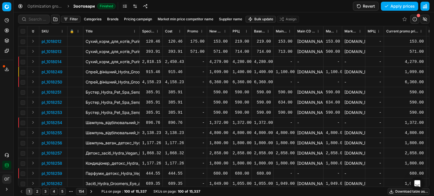
click at [134, 6] on link at bounding box center [135, 6] width 9 height 9
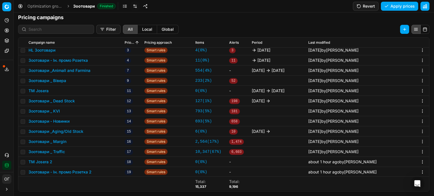
scroll to position [74, 0]
click at [78, 171] on button "Зоотовари - Ін. промо Розетка 2" at bounding box center [60, 172] width 63 height 6
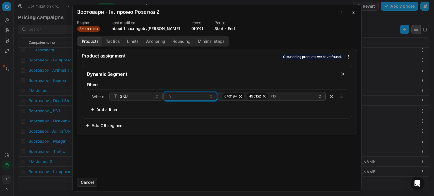
click at [200, 98] on div "in" at bounding box center [187, 97] width 39 height 6
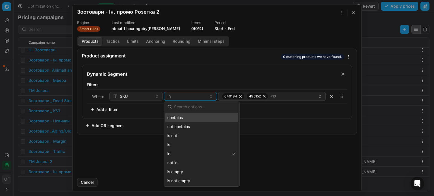
click at [332, 98] on button "button" at bounding box center [331, 96] width 9 height 9
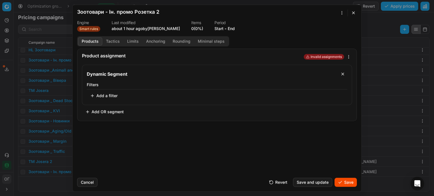
click at [332, 95] on div "Filters Add a filter" at bounding box center [217, 91] width 260 height 18
click at [108, 94] on button "Add a filter" at bounding box center [104, 95] width 34 height 9
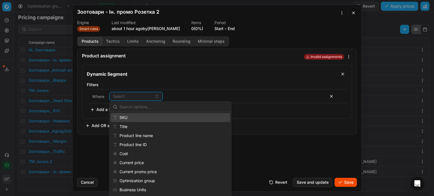
click at [149, 117] on div "SKU" at bounding box center [169, 117] width 119 height 9
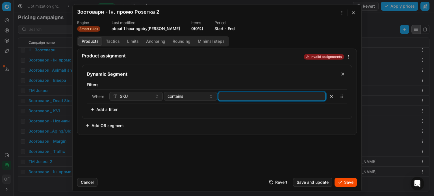
drag, startPoint x: 231, startPoint y: 99, endPoint x: 234, endPoint y: 97, distance: 3.1
click at [231, 99] on input at bounding box center [272, 96] width 103 height 8
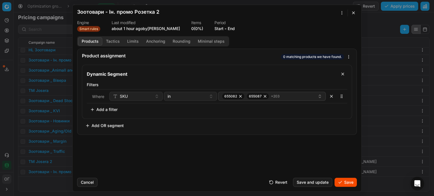
click at [347, 184] on button "Save" at bounding box center [345, 182] width 22 height 9
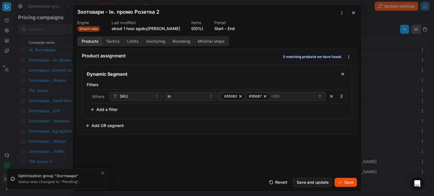
click at [102, 174] on div "Cancel Revert Save and update Save" at bounding box center [217, 180] width 280 height 14
click at [219, 29] on button "Start" at bounding box center [218, 29] width 9 height 6
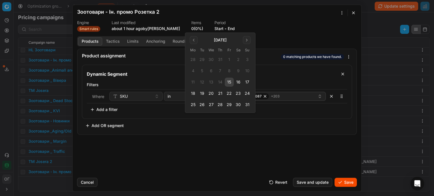
click at [230, 84] on button "15" at bounding box center [229, 82] width 9 height 9
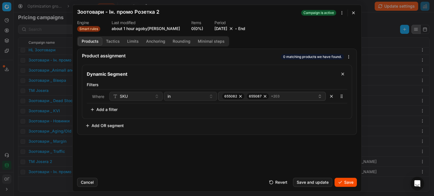
click at [245, 30] on button "End" at bounding box center [241, 29] width 7 height 6
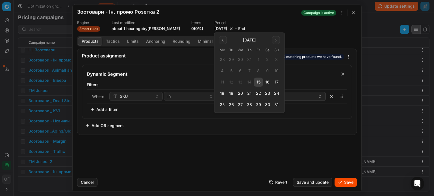
click at [278, 105] on button "31" at bounding box center [276, 104] width 9 height 9
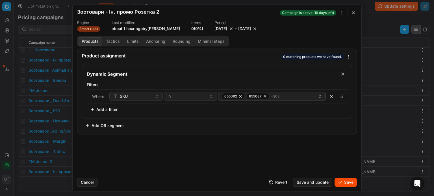
click at [345, 181] on button "Save" at bounding box center [345, 182] width 22 height 9
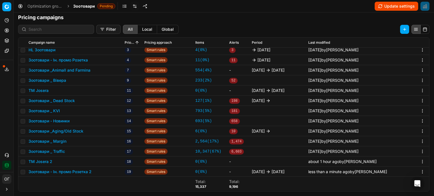
click at [88, 171] on button "Зоотовари - Ін. промо Розетка 2" at bounding box center [60, 172] width 63 height 6
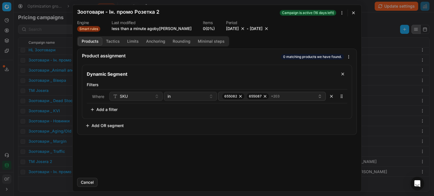
click at [340, 11] on div "We are saving PC settings. Please wait, it should take a few minutes Зоотовари …" at bounding box center [217, 98] width 434 height 196
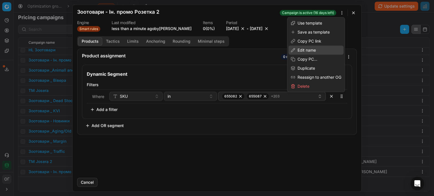
click at [310, 48] on div "Edit name" at bounding box center [315, 50] width 55 height 9
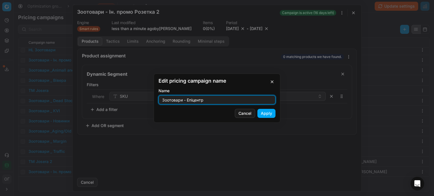
type input "Зоотовари - Епіцентр"
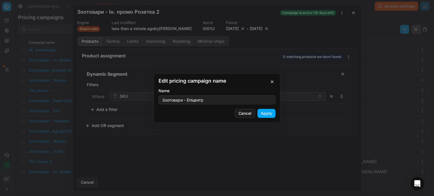
click at [275, 117] on div "Edit pricing campaign name Name Зоотовари - Епіцентр Cancel Apply" at bounding box center [217, 98] width 127 height 49
click at [271, 116] on button "Apply" at bounding box center [266, 113] width 18 height 9
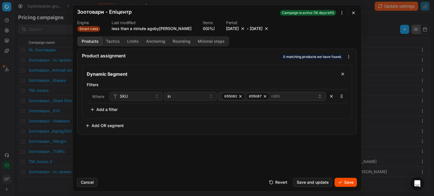
click at [343, 184] on button "Save" at bounding box center [345, 182] width 22 height 9
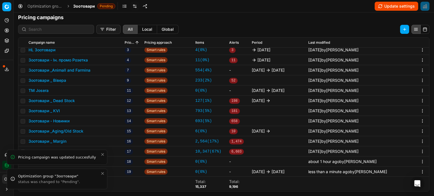
click at [102, 174] on icon "Close toast" at bounding box center [102, 173] width 5 height 5
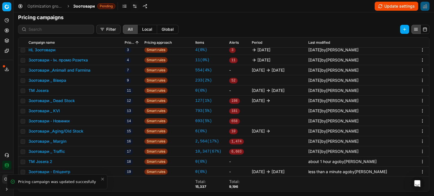
click at [103, 180] on icon "Close toast" at bounding box center [102, 179] width 5 height 5
click at [43, 163] on button "ТМ Josera 2" at bounding box center [41, 162] width 24 height 6
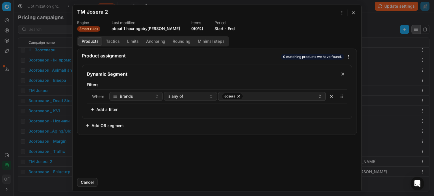
click at [340, 11] on div "We are saving PC settings. Please wait, it should take a few minutes ТМ Josera …" at bounding box center [217, 98] width 434 height 196
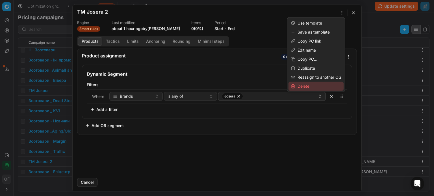
click at [318, 86] on div "Delete" at bounding box center [315, 86] width 55 height 9
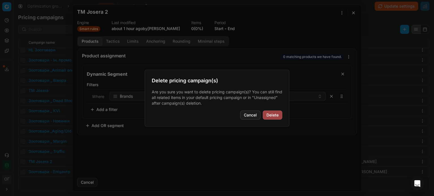
click at [266, 118] on button "Delete" at bounding box center [272, 115] width 19 height 9
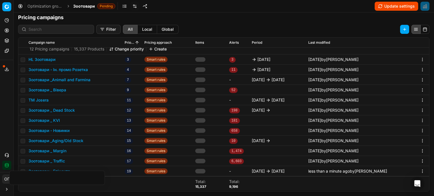
scroll to position [64, 0]
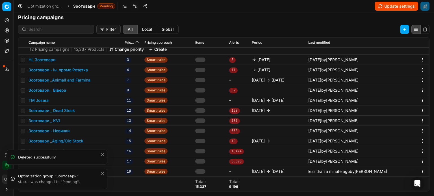
drag, startPoint x: 104, startPoint y: 174, endPoint x: 104, endPoint y: 179, distance: 4.5
click at [104, 175] on icon "Close toast" at bounding box center [102, 173] width 5 height 5
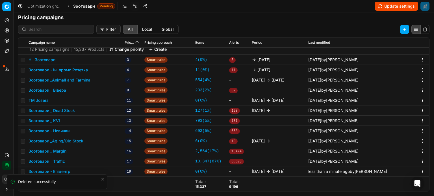
click at [103, 179] on icon "Close toast" at bounding box center [102, 179] width 2 height 2
click at [131, 51] on button "Change priority" at bounding box center [126, 50] width 35 height 6
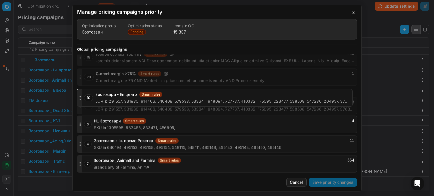
scroll to position [282, 0]
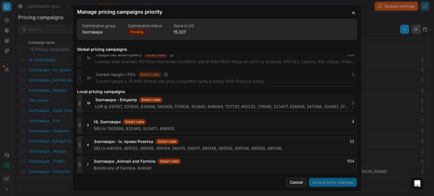
drag, startPoint x: 79, startPoint y: 165, endPoint x: 82, endPoint y: 100, distance: 64.8
click at [82, 101] on div "19 Зоотовари - Епіцентр Smart rules 0" at bounding box center [217, 107] width 280 height 18
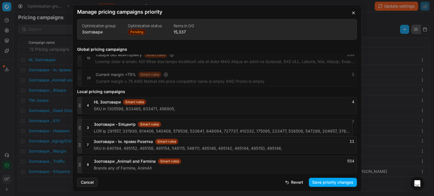
drag, startPoint x: 77, startPoint y: 104, endPoint x: 76, endPoint y: 128, distance: 24.3
click at [331, 184] on button "Save priority changes" at bounding box center [333, 182] width 48 height 9
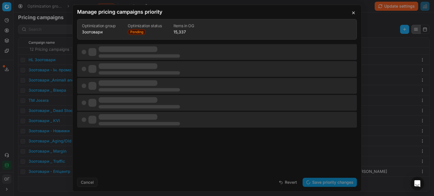
scroll to position [0, 0]
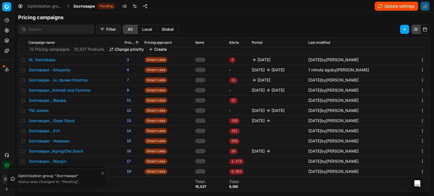
click at [62, 70] on button "Зоотовари - Епіцентр" at bounding box center [50, 70] width 42 height 6
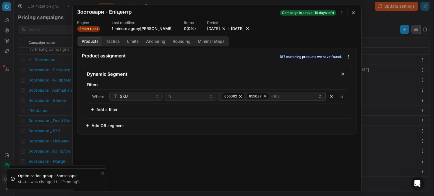
click at [114, 43] on button "Tactics" at bounding box center [112, 41] width 21 height 8
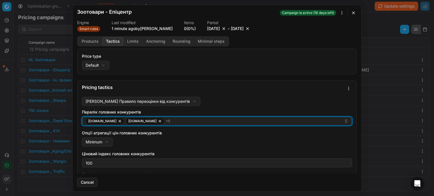
click at [168, 121] on div "e-zoo.com.ua epicentrk.ua + 5" at bounding box center [215, 121] width 258 height 7
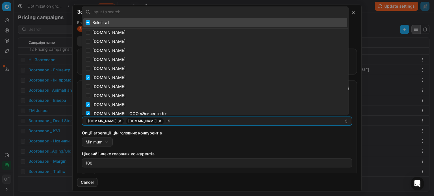
scroll to position [254, 0]
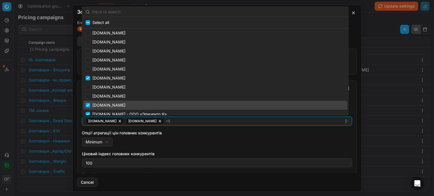
click at [94, 106] on div "epicentrk.ua" at bounding box center [215, 105] width 264 height 9
checkbox input "false"
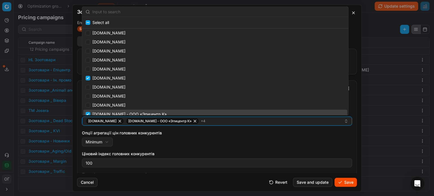
click at [98, 113] on div "[DOMAIN_NAME] - ООО «Эпицентр К»" at bounding box center [215, 114] width 264 height 9
checkbox input "false"
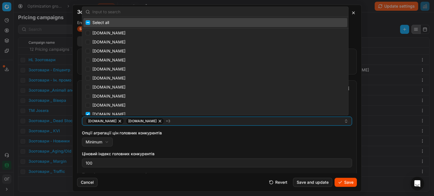
scroll to position [792, 0]
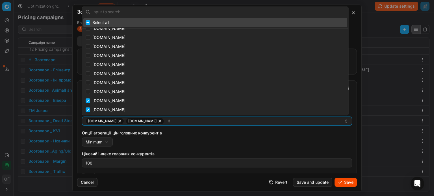
click at [132, 12] on input "text" at bounding box center [218, 11] width 253 height 11
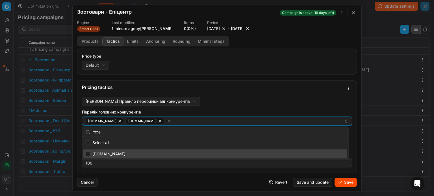
type input "roze"
click at [87, 155] on input "Suggestions" at bounding box center [88, 154] width 5 height 5
checkbox input "true"
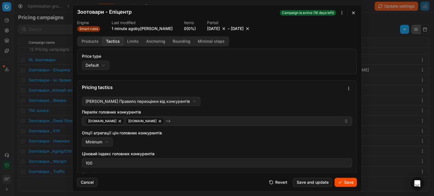
click at [246, 82] on div "Pricing tactics" at bounding box center [216, 88] width 279 height 14
click at [345, 182] on button "Save" at bounding box center [345, 182] width 22 height 9
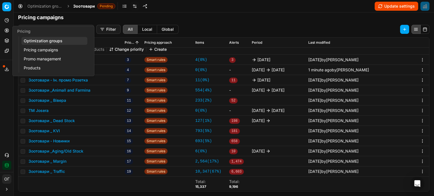
drag, startPoint x: 3, startPoint y: 29, endPoint x: 8, endPoint y: 34, distance: 6.8
click at [3, 29] on button "Pricing" at bounding box center [6, 30] width 9 height 9
click at [33, 47] on link "Pricing campaigns" at bounding box center [54, 50] width 66 height 8
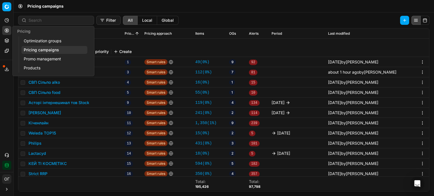
click at [33, 41] on link "Optimization groups" at bounding box center [54, 41] width 66 height 8
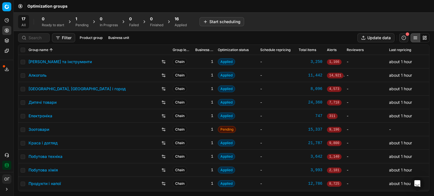
click at [75, 23] on div "1 Pending" at bounding box center [82, 22] width 20 height 14
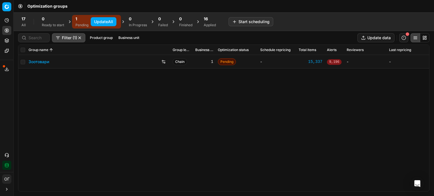
click at [47, 62] on link "Зоотовари" at bounding box center [39, 62] width 21 height 6
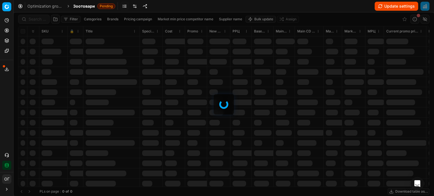
click at [132, 5] on link at bounding box center [134, 6] width 9 height 9
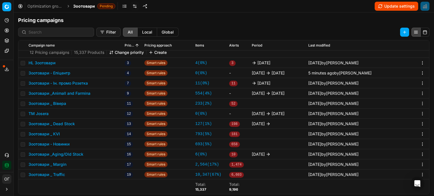
scroll to position [87, 0]
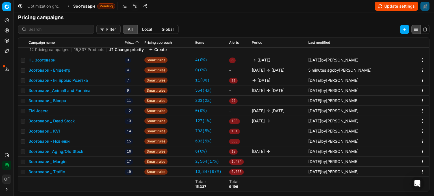
click at [70, 119] on button "Зоотовари _ Dead Stock" at bounding box center [52, 121] width 46 height 6
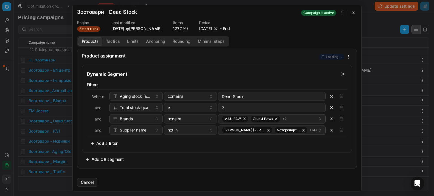
click at [221, 25] on div "Period 8/4/2025 - End" at bounding box center [214, 26] width 31 height 11
click at [212, 28] on button "8/4/2025" at bounding box center [205, 29] width 13 height 6
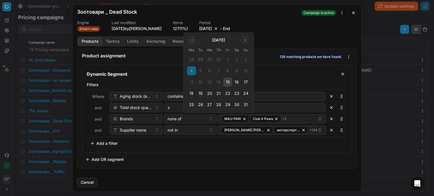
click at [192, 92] on button "18" at bounding box center [191, 93] width 9 height 9
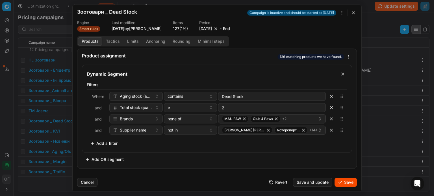
click at [344, 180] on button "Save" at bounding box center [345, 182] width 22 height 9
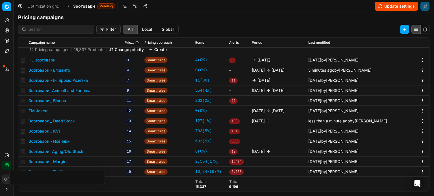
click at [75, 151] on button "Зоотовари _Aging/Old Stock" at bounding box center [56, 152] width 55 height 6
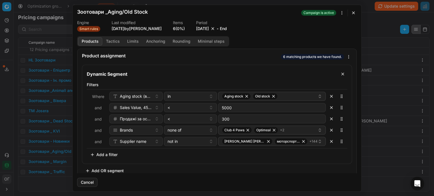
click at [209, 31] on button "8/4/2025" at bounding box center [202, 29] width 13 height 6
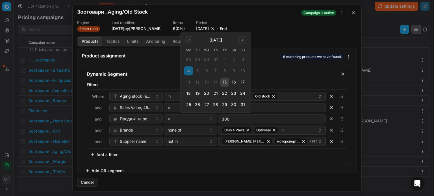
click at [186, 95] on button "18" at bounding box center [188, 93] width 9 height 9
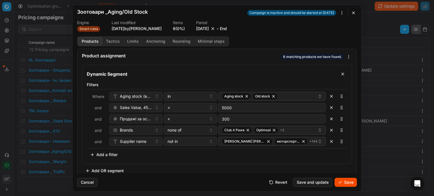
click at [351, 182] on button "Save" at bounding box center [345, 182] width 22 height 9
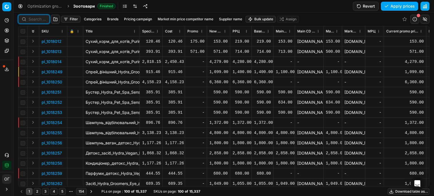
click at [34, 19] on input at bounding box center [38, 19] width 18 height 6
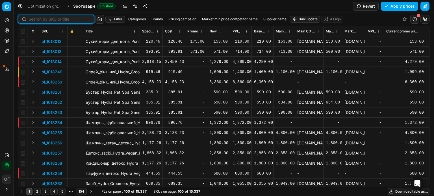
paste input "476693"
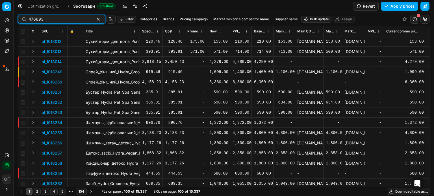
type input "476693"
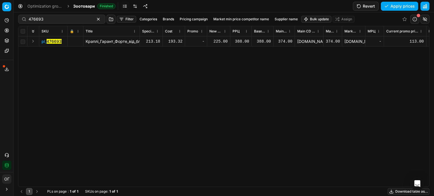
click at [218, 42] on div "225.00" at bounding box center [218, 42] width 18 height 6
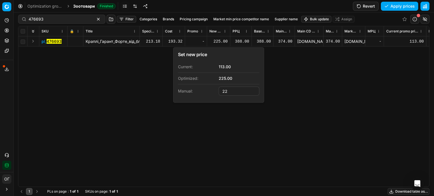
type input "2"
type input "375.00"
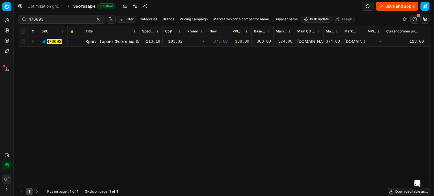
click at [218, 41] on div "375.00" at bounding box center [218, 42] width 18 height 6
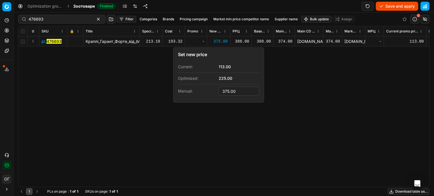
click at [321, 77] on div "pl_ 476693 Краплі_Гарант_Форте_від_бліх_та_кліщів_для_котів_та_собак_до_2_кг_(0…" at bounding box center [223, 111] width 411 height 151
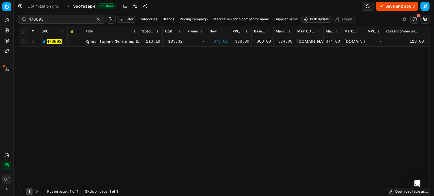
click at [394, 6] on button "Save and apply" at bounding box center [397, 6] width 42 height 9
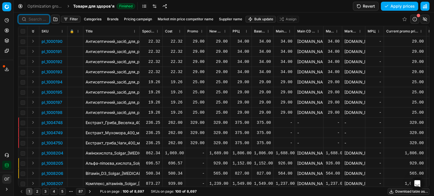
click at [32, 19] on input at bounding box center [38, 19] width 18 height 6
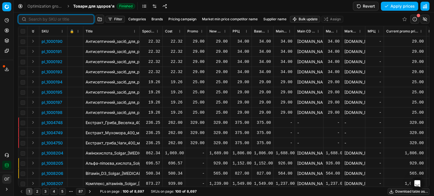
paste input "787920"
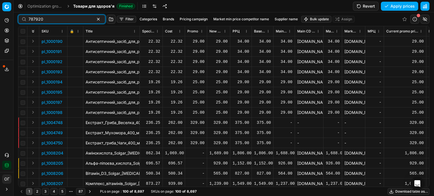
type input "787920"
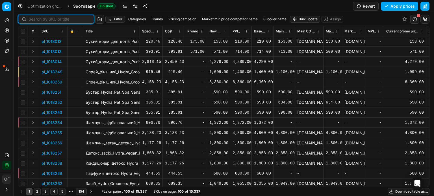
click at [34, 19] on input at bounding box center [60, 19] width 62 height 6
paste input "657004"
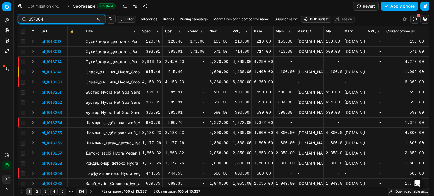
type input "657004"
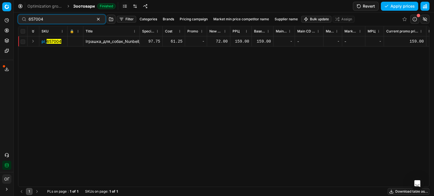
click at [32, 42] on button "Expand" at bounding box center [33, 41] width 7 height 7
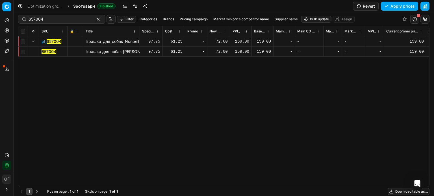
click at [53, 50] on mark "657004" at bounding box center [49, 51] width 15 height 5
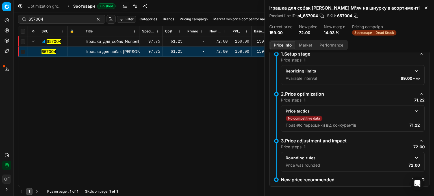
scroll to position [37, 0]
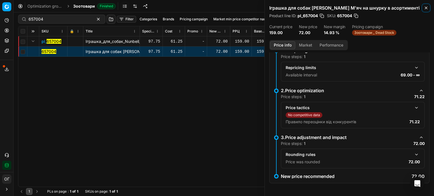
click at [425, 8] on icon "button" at bounding box center [426, 8] width 5 height 5
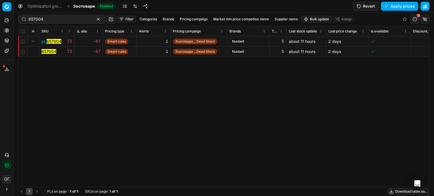
scroll to position [0, 0]
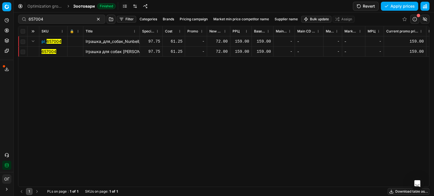
click at [219, 49] on div "72.00" at bounding box center [218, 52] width 18 height 6
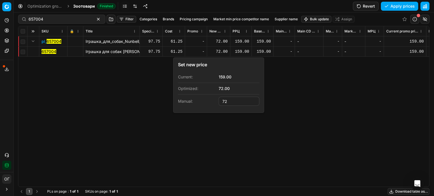
type input "7"
type input "99.00"
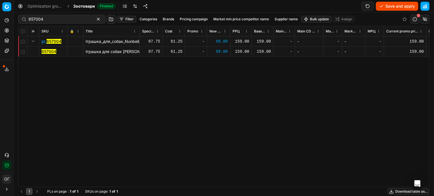
click at [390, 5] on button "Save and apply" at bounding box center [397, 6] width 42 height 9
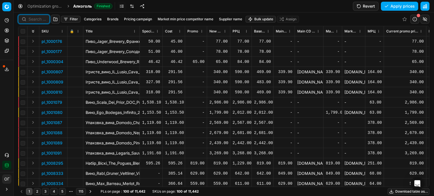
click at [33, 19] on input at bounding box center [38, 19] width 18 height 6
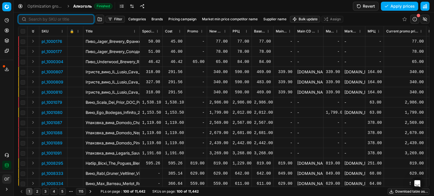
paste input "549025"
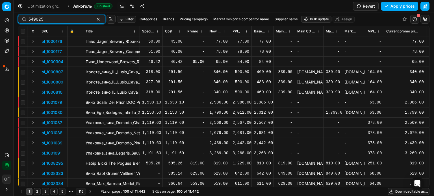
type input "549025"
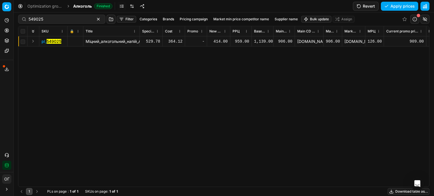
click at [219, 42] on div "414.00" at bounding box center [218, 42] width 18 height 6
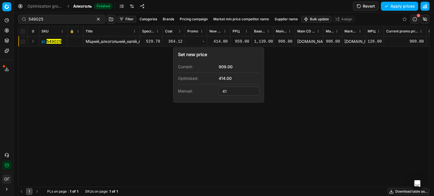
type input "4"
type input "906.00"
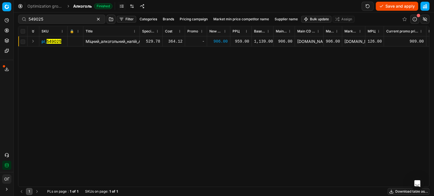
click at [403, 5] on button "Save and apply" at bounding box center [397, 6] width 42 height 9
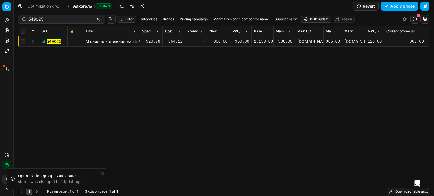
click at [33, 41] on button "Expand" at bounding box center [33, 41] width 7 height 7
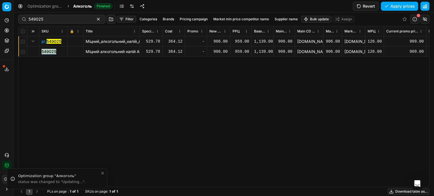
drag, startPoint x: 51, startPoint y: 53, endPoint x: 101, endPoint y: 88, distance: 60.8
click at [41, 53] on td "549025" at bounding box center [53, 52] width 28 height 10
copy mark "549025"
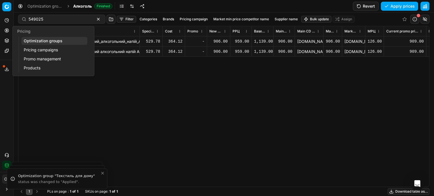
click at [7, 31] on icon at bounding box center [6, 30] width 1 height 1
click at [38, 39] on link "Optimization groups" at bounding box center [54, 41] width 66 height 8
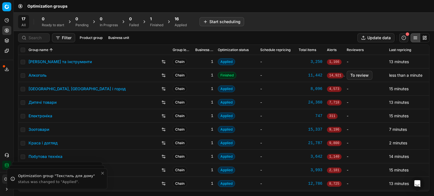
click at [158, 19] on div "1" at bounding box center [156, 19] width 13 height 6
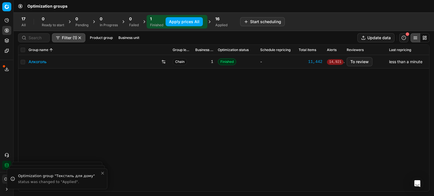
click at [178, 21] on button "Apply prices All" at bounding box center [184, 21] width 37 height 9
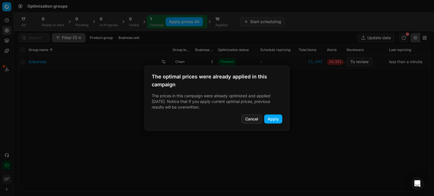
drag, startPoint x: 279, startPoint y: 121, endPoint x: 283, endPoint y: 117, distance: 5.4
click at [280, 119] on button "Apply" at bounding box center [273, 119] width 18 height 9
